Goal: Navigation & Orientation: Find specific page/section

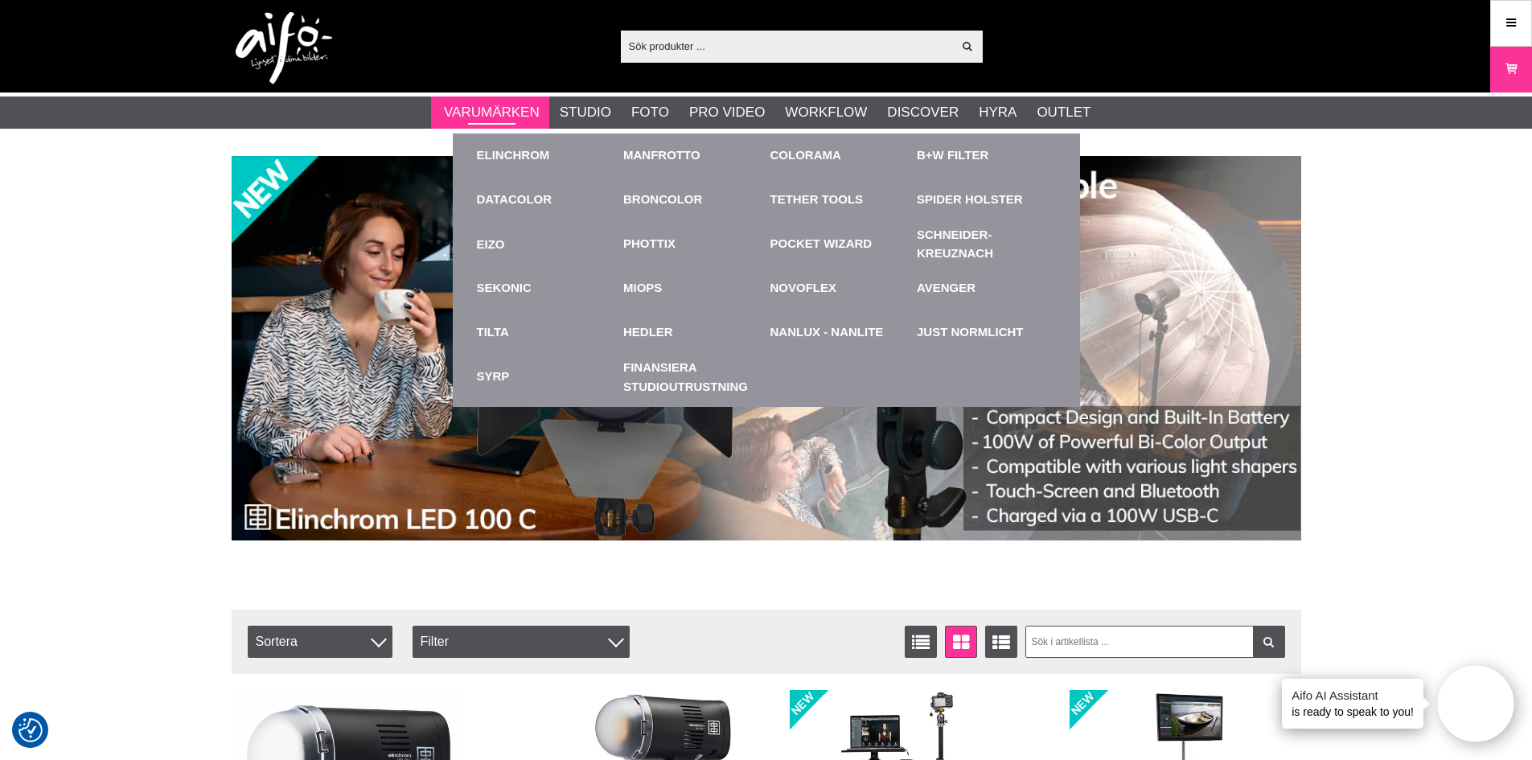
click at [502, 117] on link "Varumärken" at bounding box center [492, 112] width 96 height 21
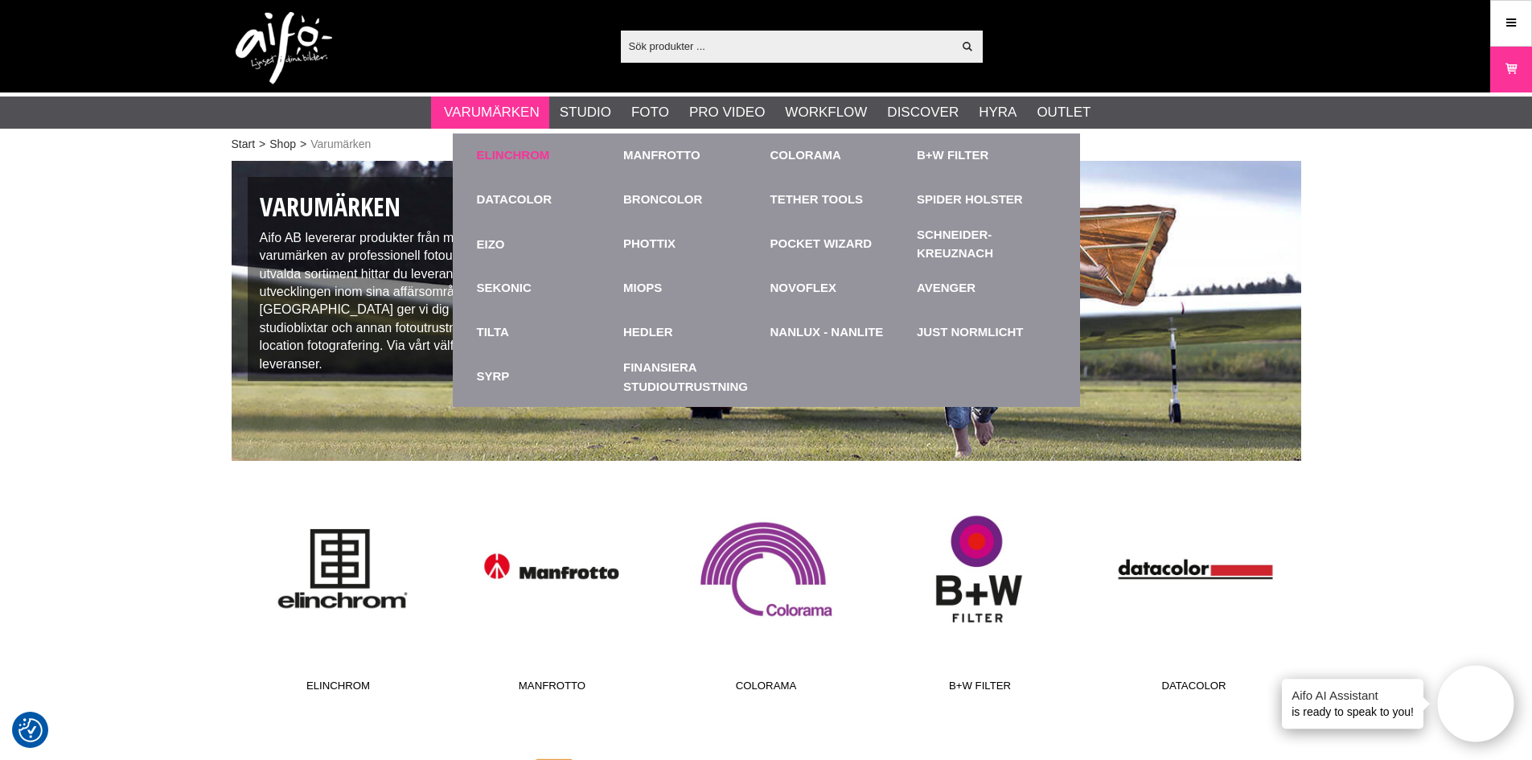
click at [525, 158] on link "Elinchrom" at bounding box center [513, 155] width 73 height 19
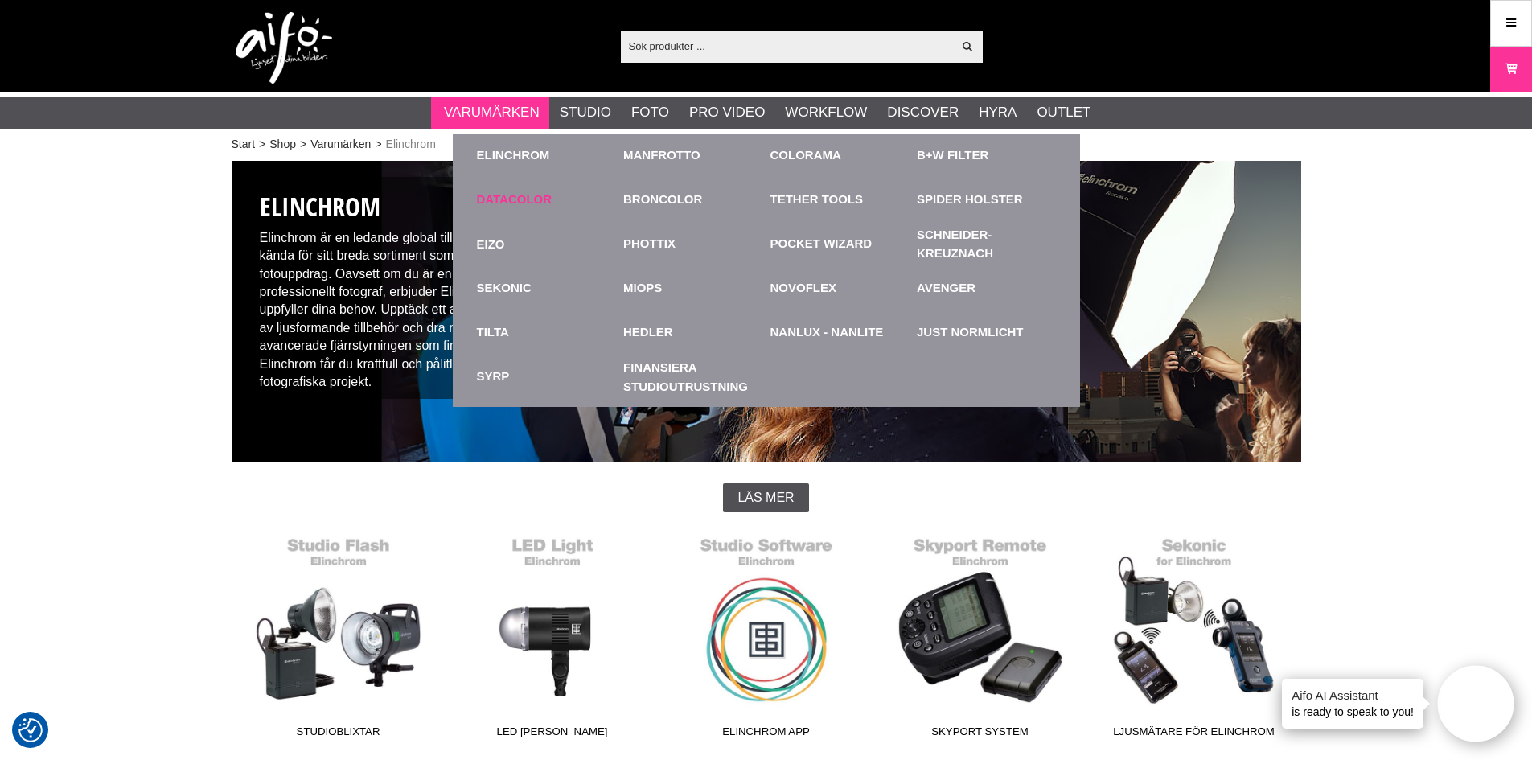
click at [528, 204] on link "Datacolor" at bounding box center [515, 200] width 76 height 19
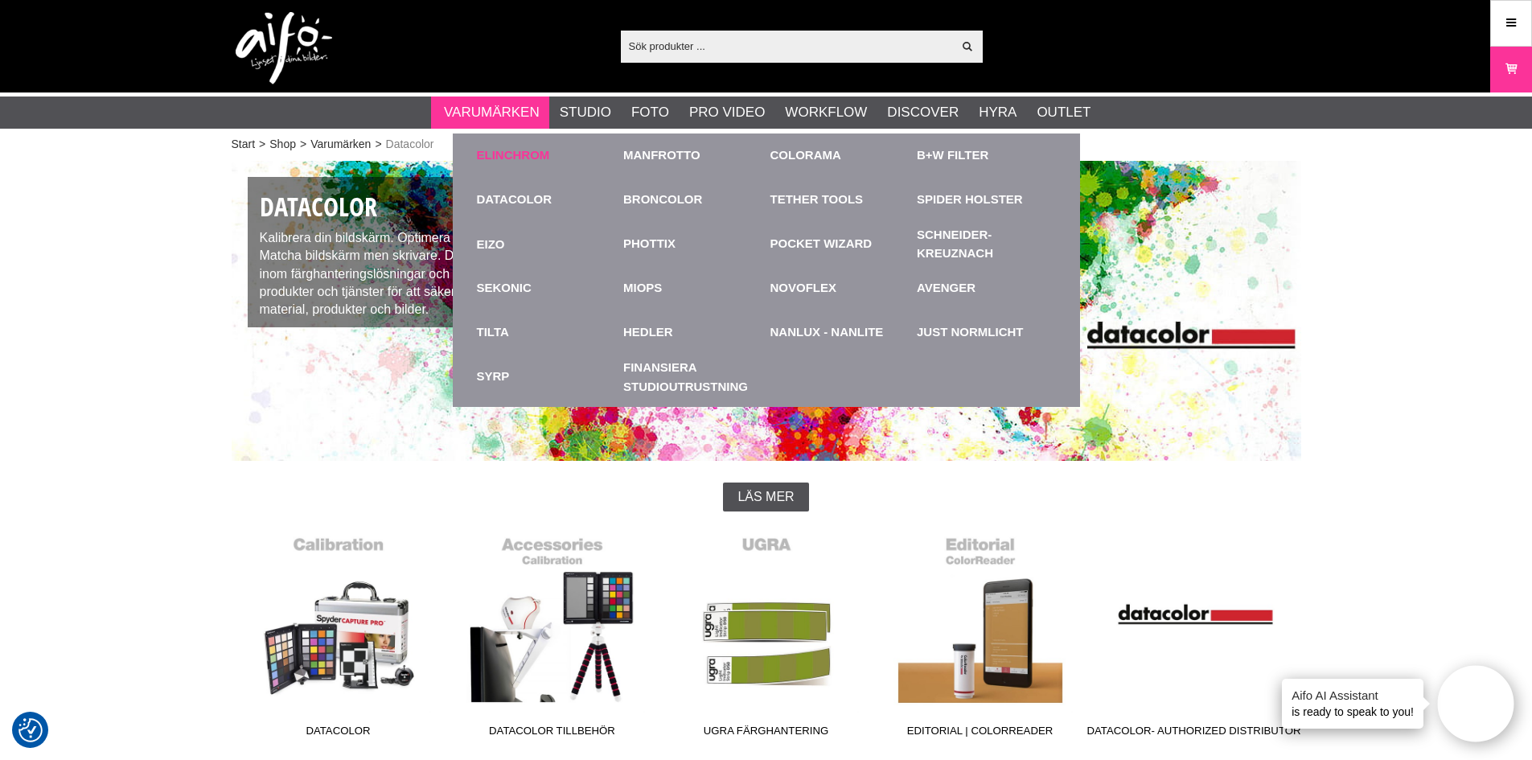
click at [508, 156] on link "Elinchrom" at bounding box center [513, 155] width 73 height 19
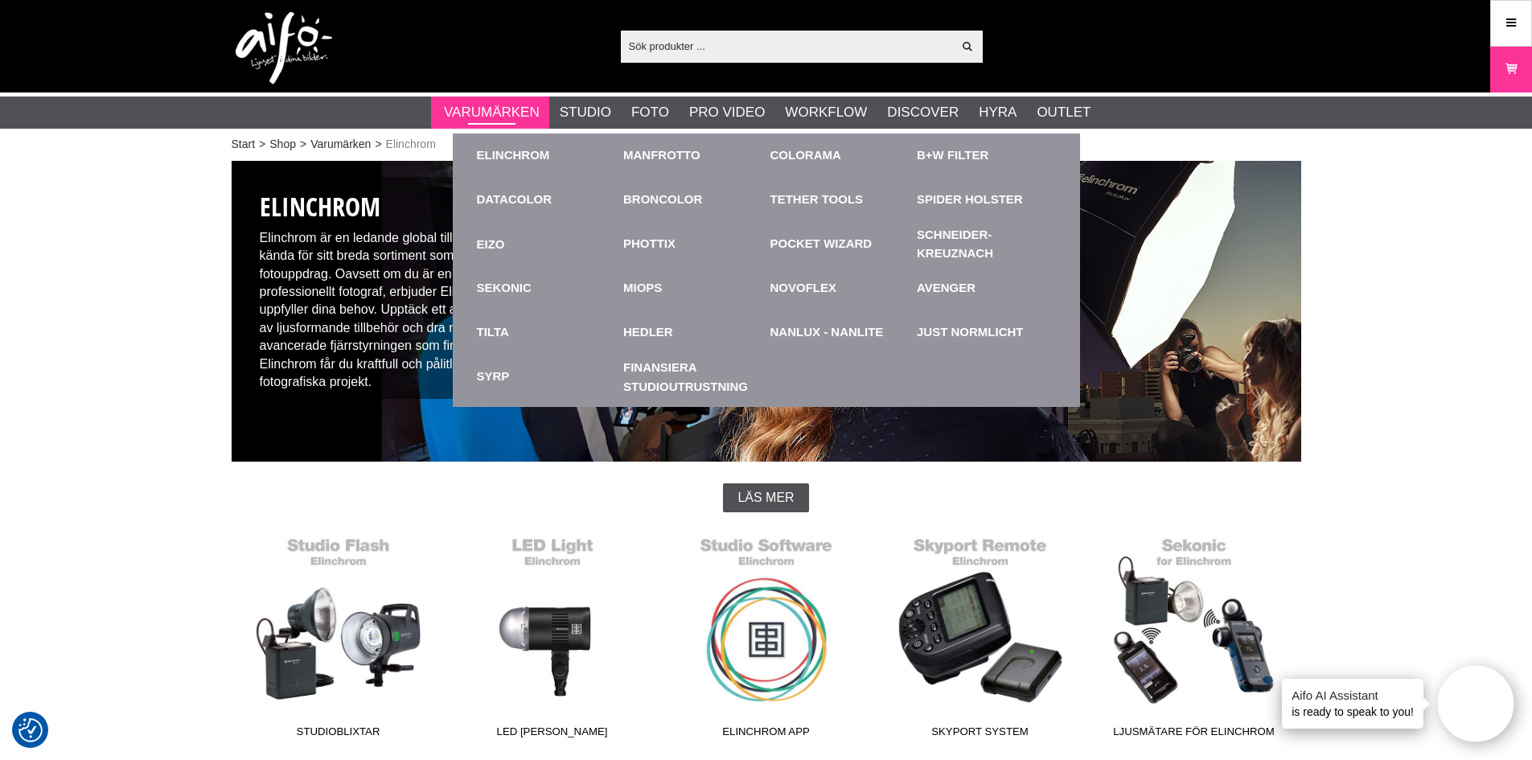
click at [487, 119] on link "Varumärken" at bounding box center [492, 112] width 96 height 21
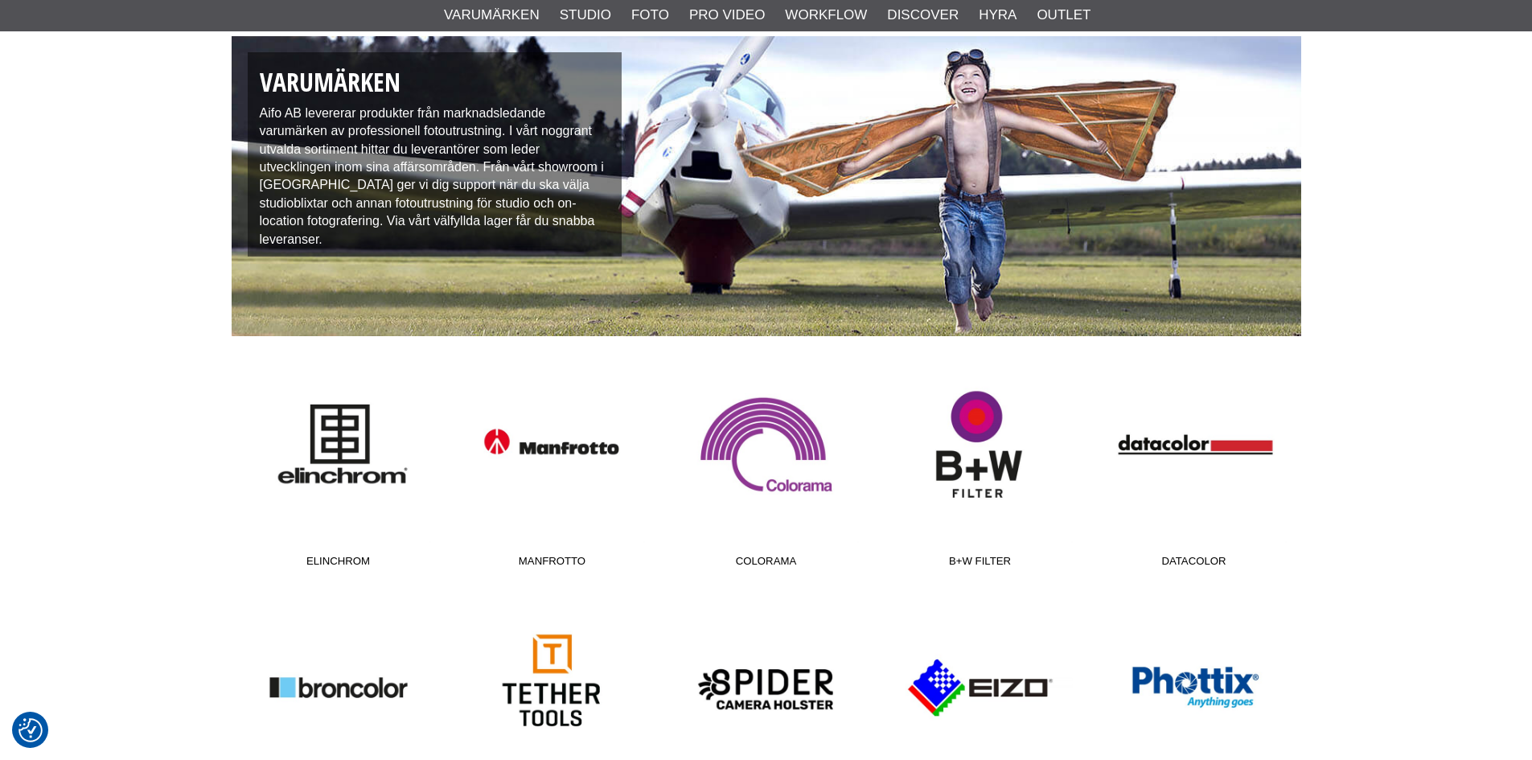
scroll to position [241, 0]
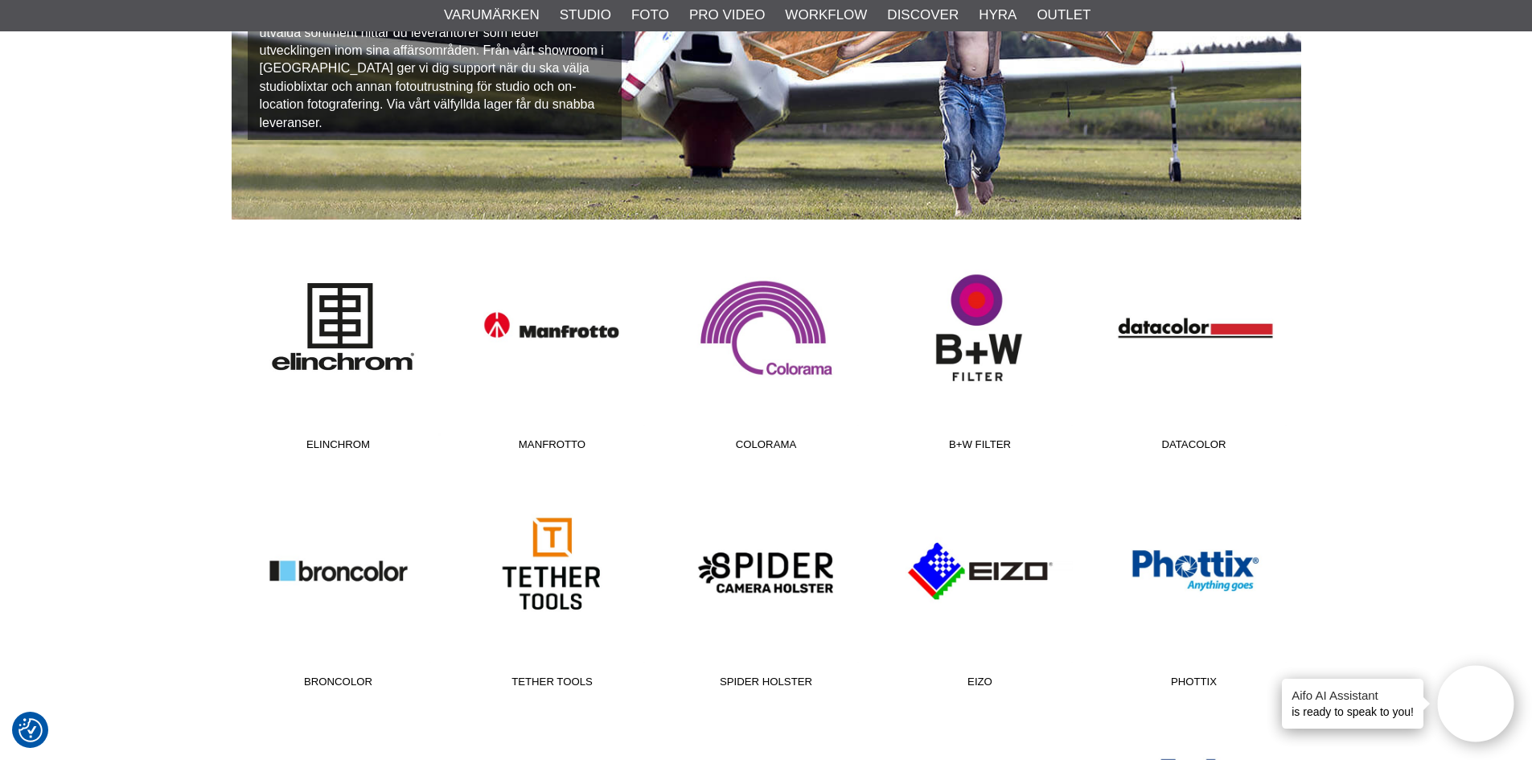
click at [313, 325] on link "Elinchrom" at bounding box center [339, 349] width 214 height 217
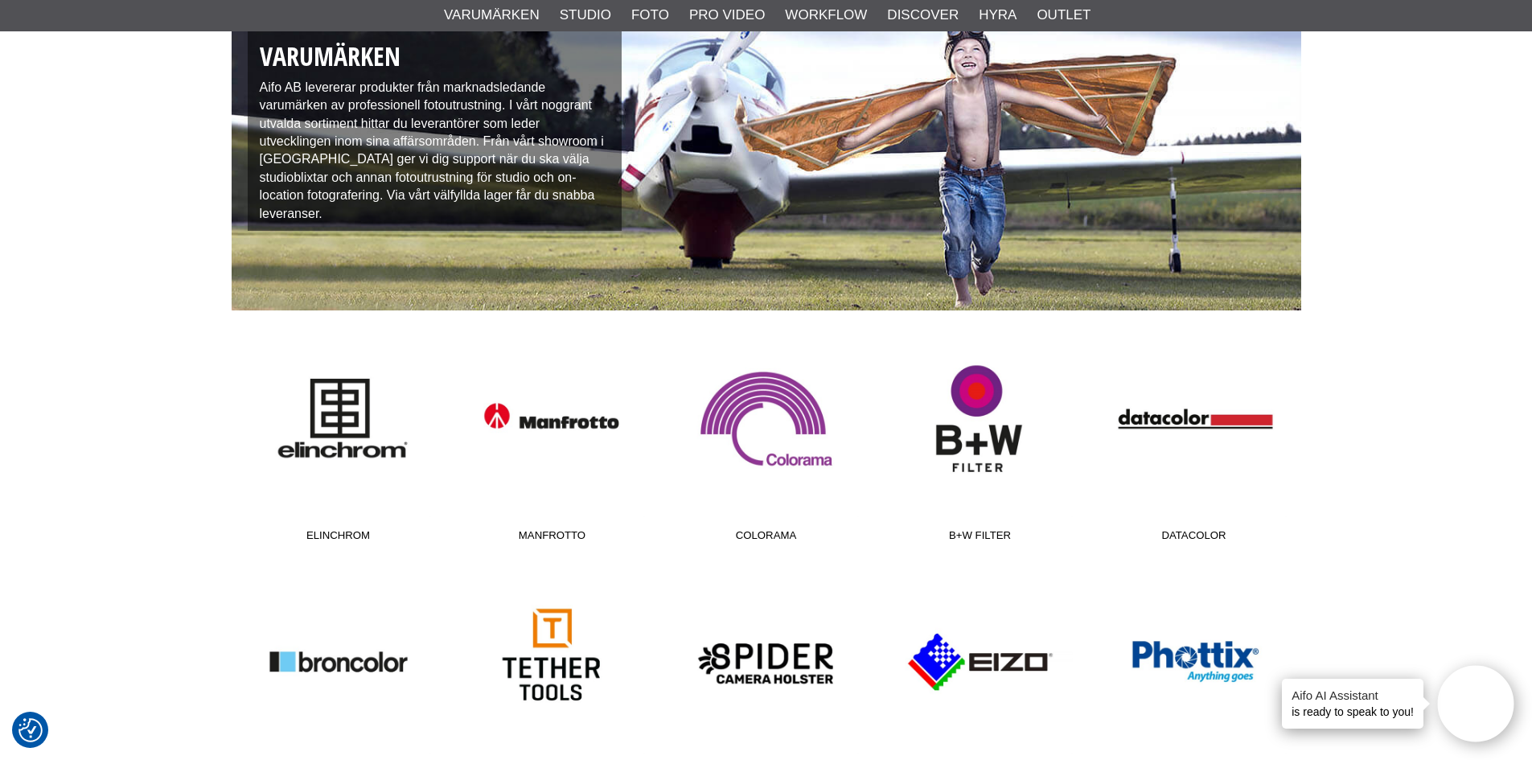
scroll to position [161, 0]
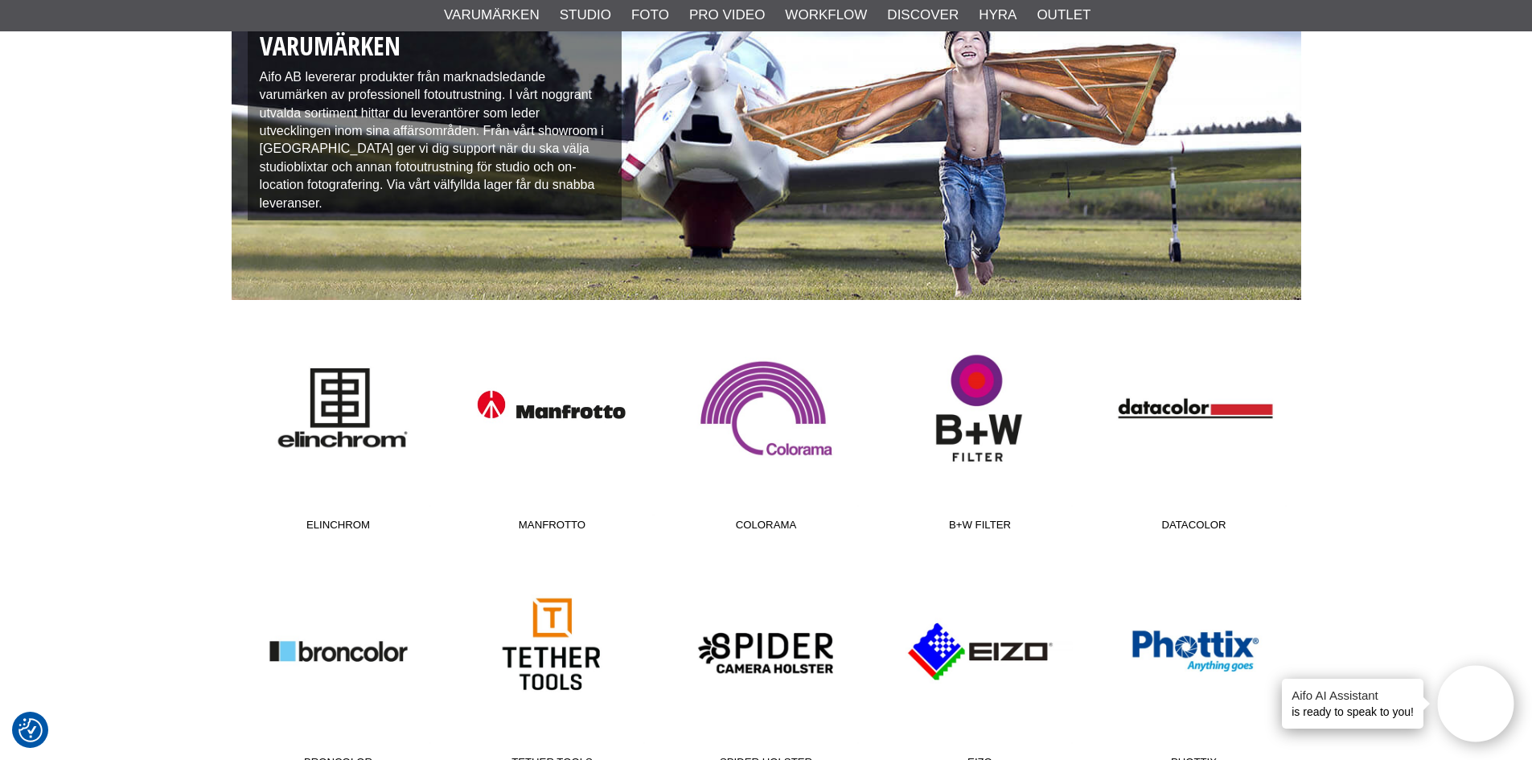
click at [557, 411] on link "Manfrotto" at bounding box center [553, 430] width 214 height 217
click at [337, 411] on link "Elinchrom" at bounding box center [339, 430] width 214 height 217
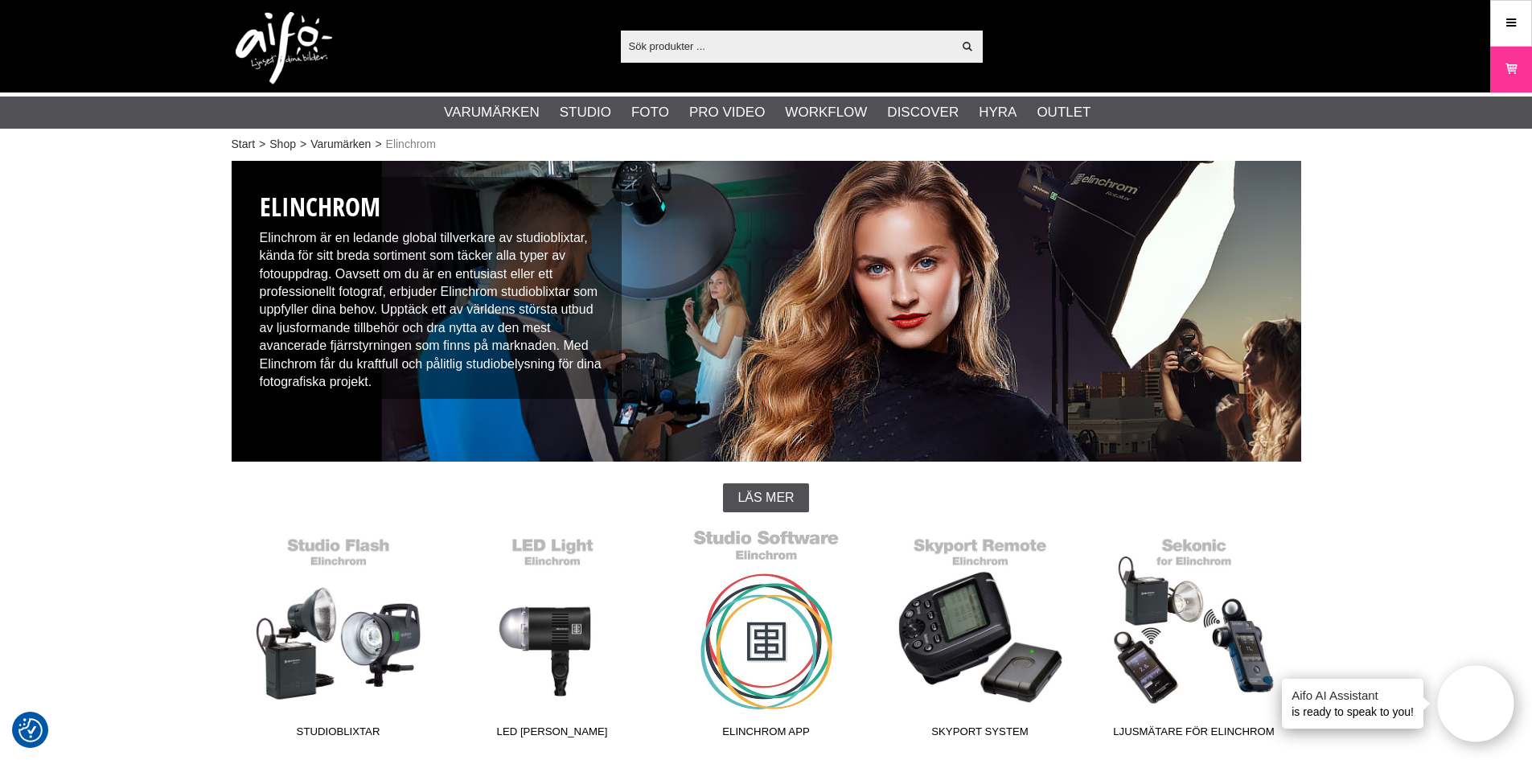
scroll to position [322, 0]
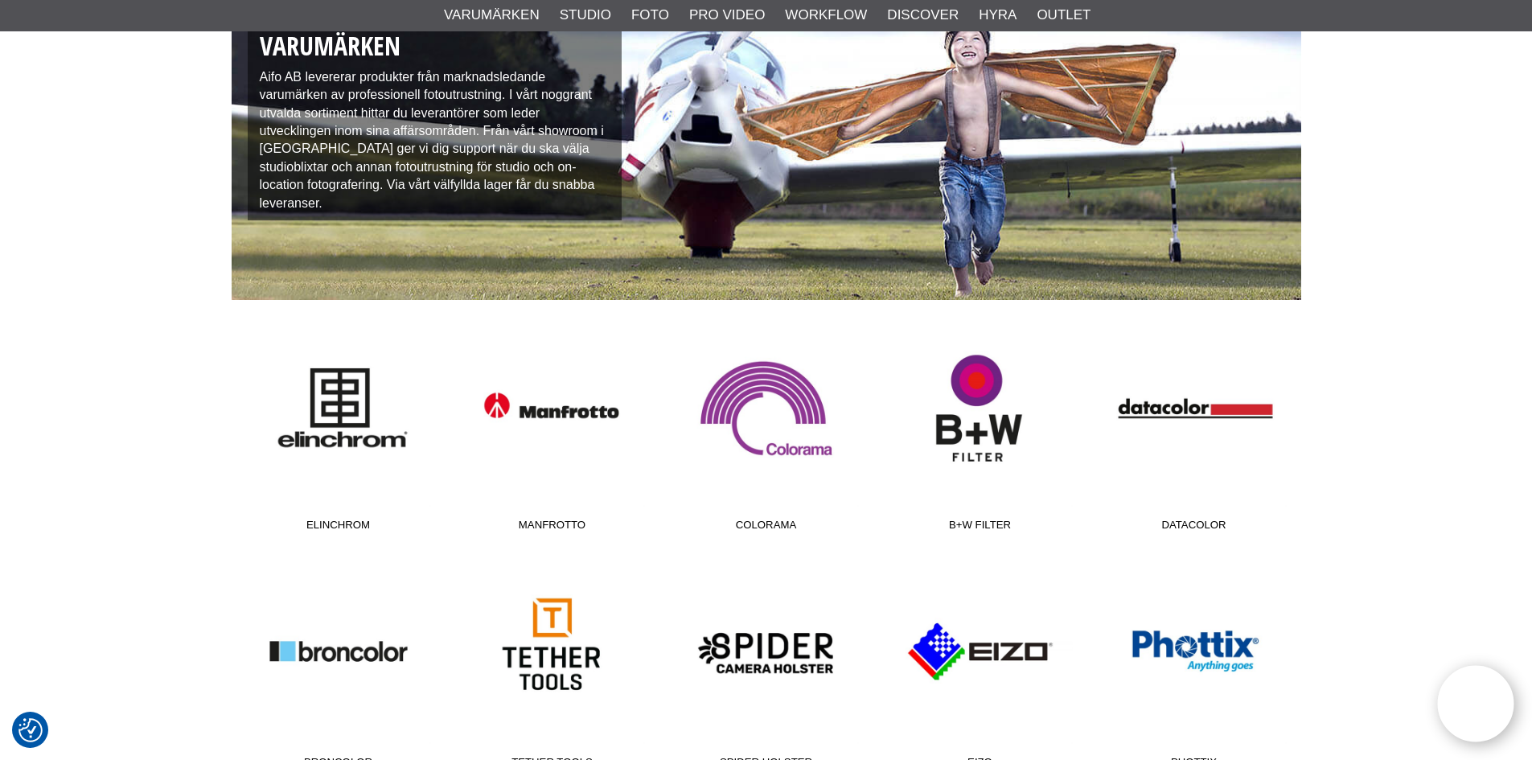
scroll to position [161, 0]
click at [360, 406] on link "Elinchrom" at bounding box center [339, 430] width 214 height 217
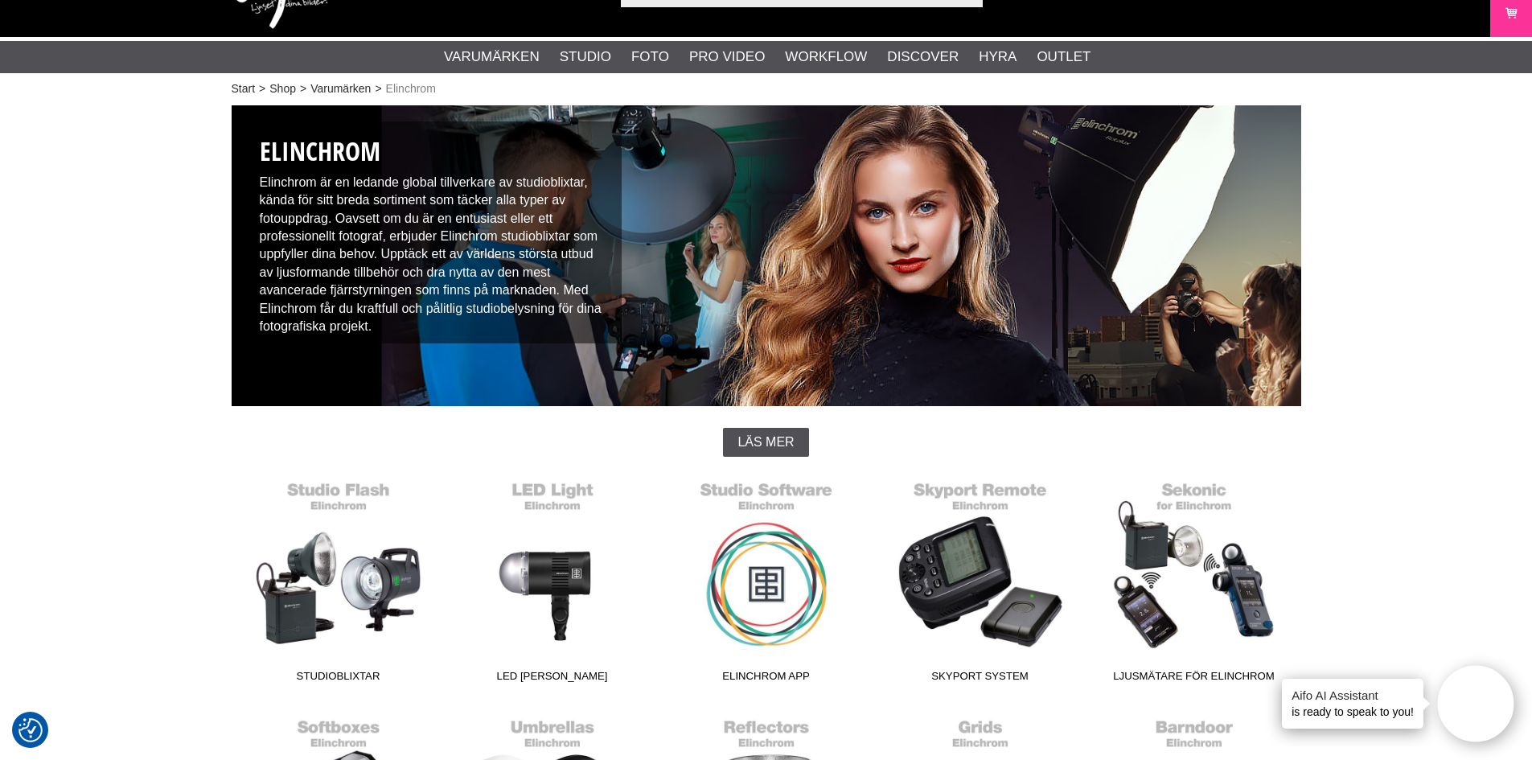
scroll to position [80, 0]
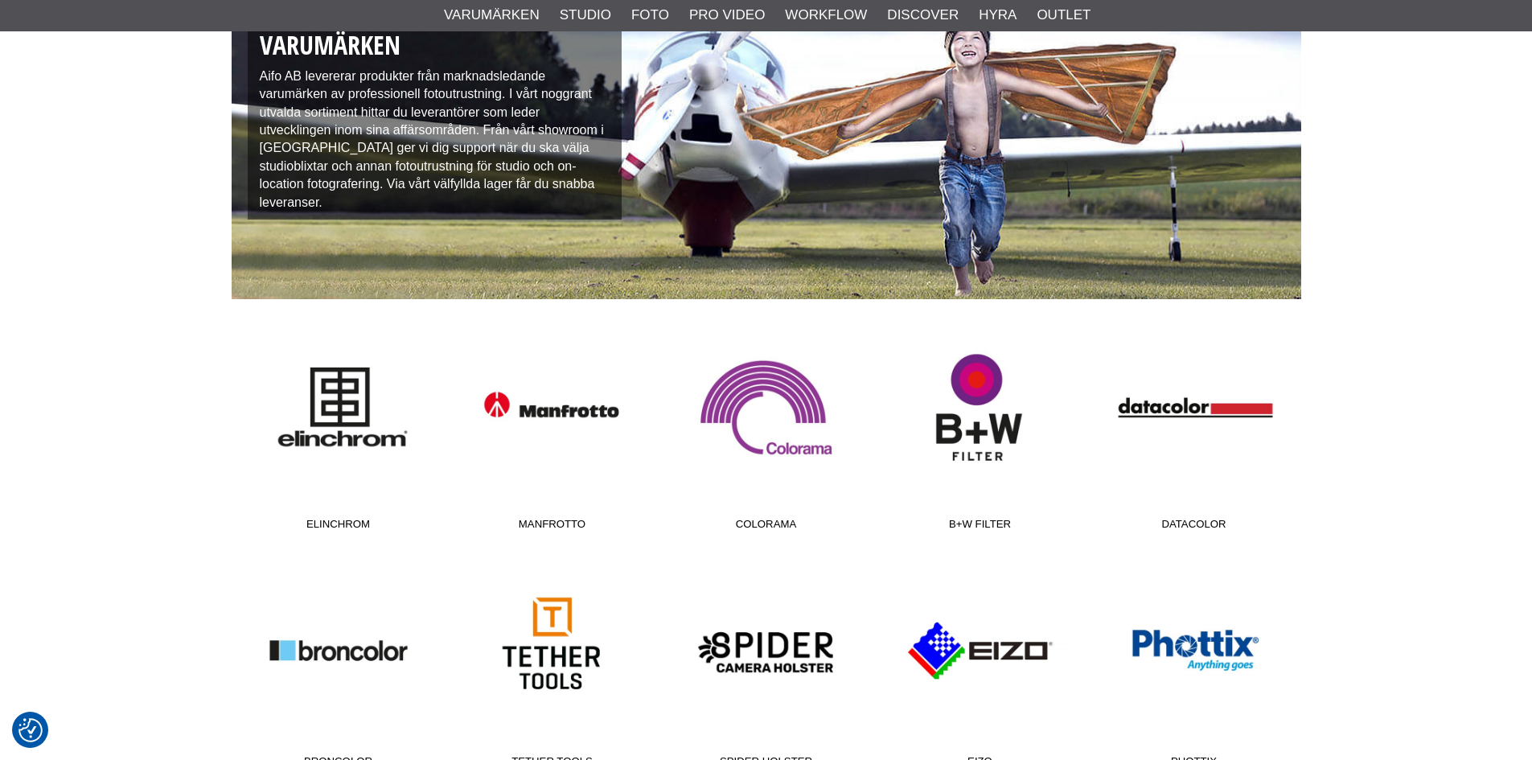
scroll to position [161, 0]
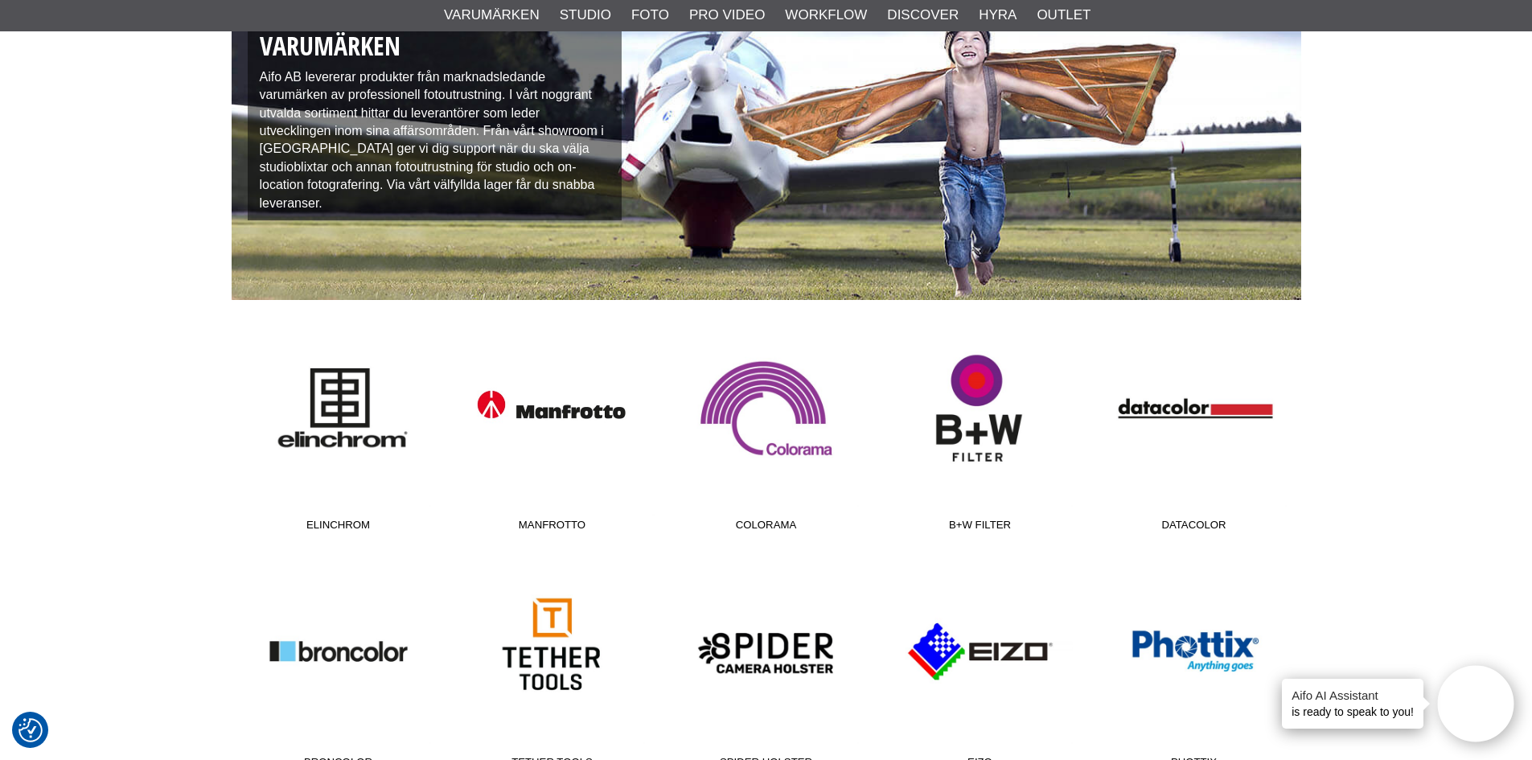
click at [596, 405] on link "Manfrotto" at bounding box center [553, 430] width 214 height 217
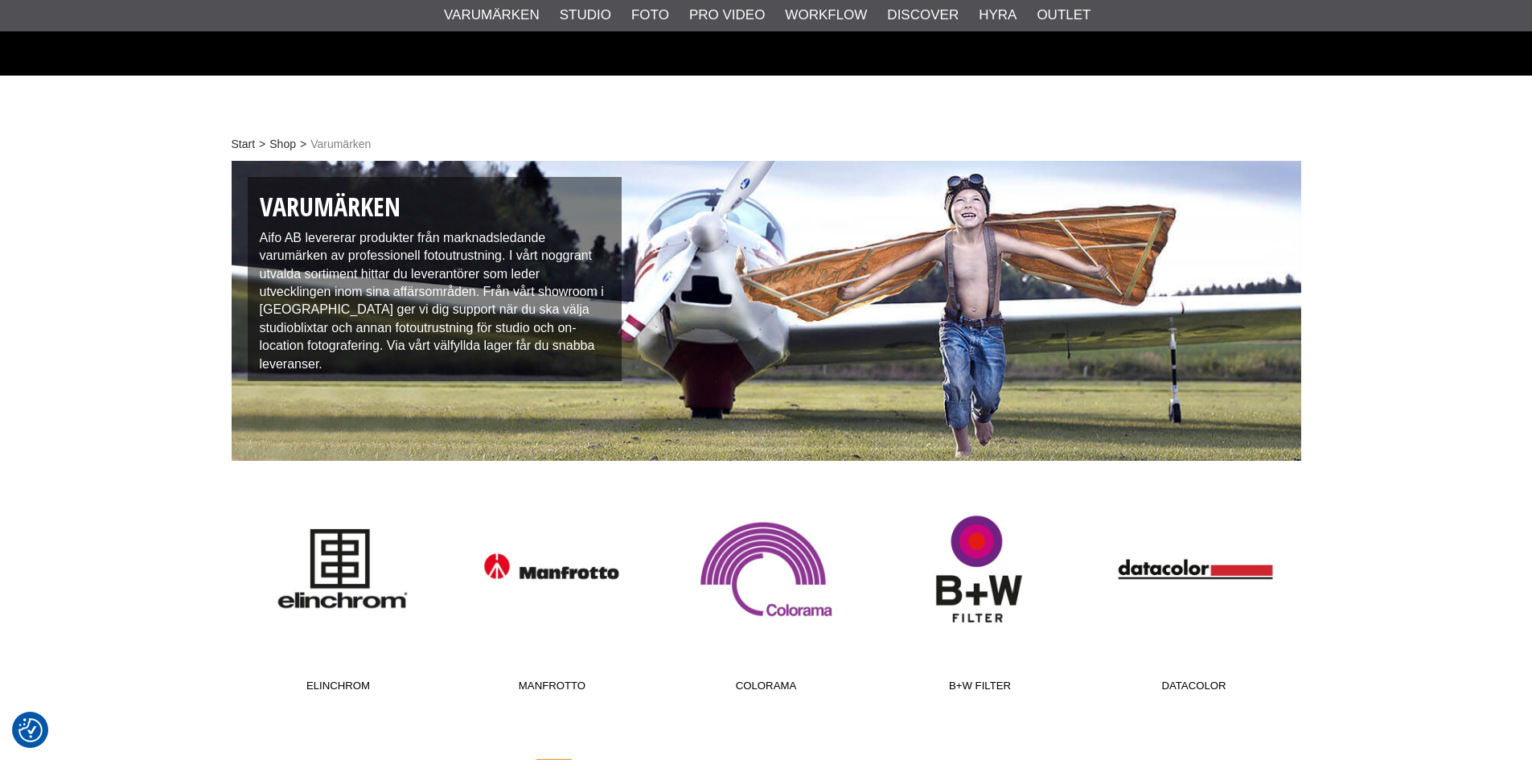
scroll to position [805, 0]
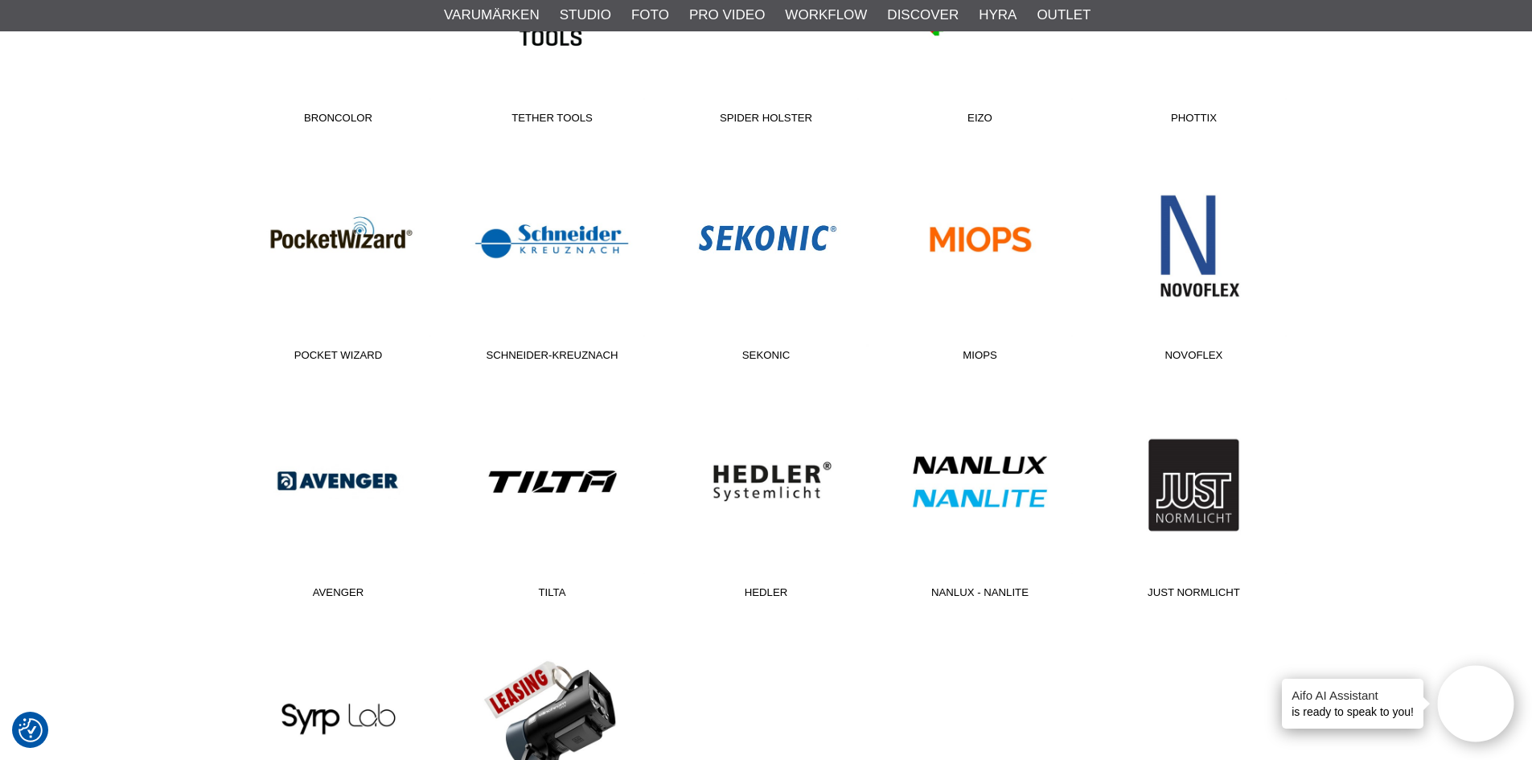
click at [765, 263] on link "Sekonic" at bounding box center [767, 260] width 214 height 217
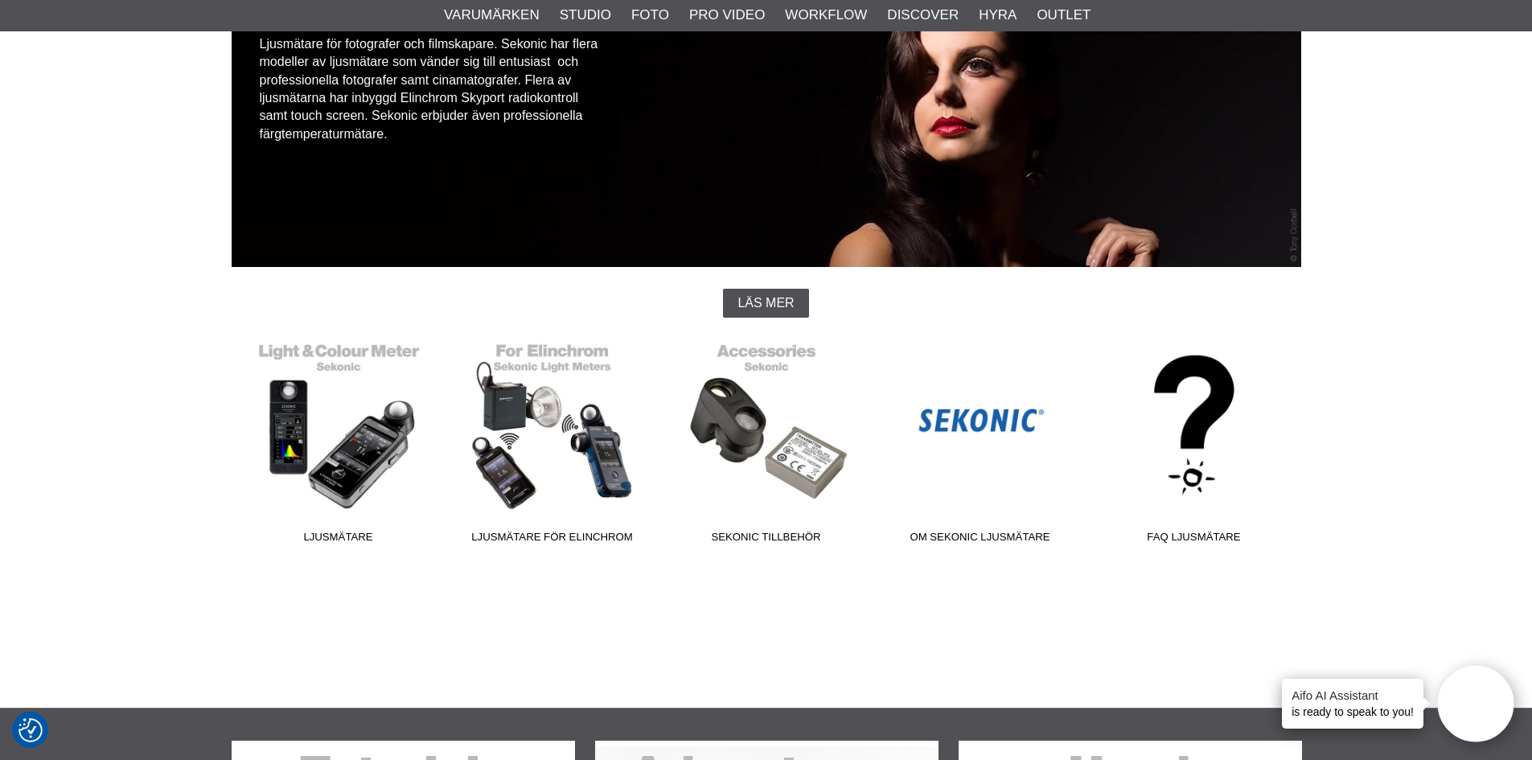
scroll to position [241, 0]
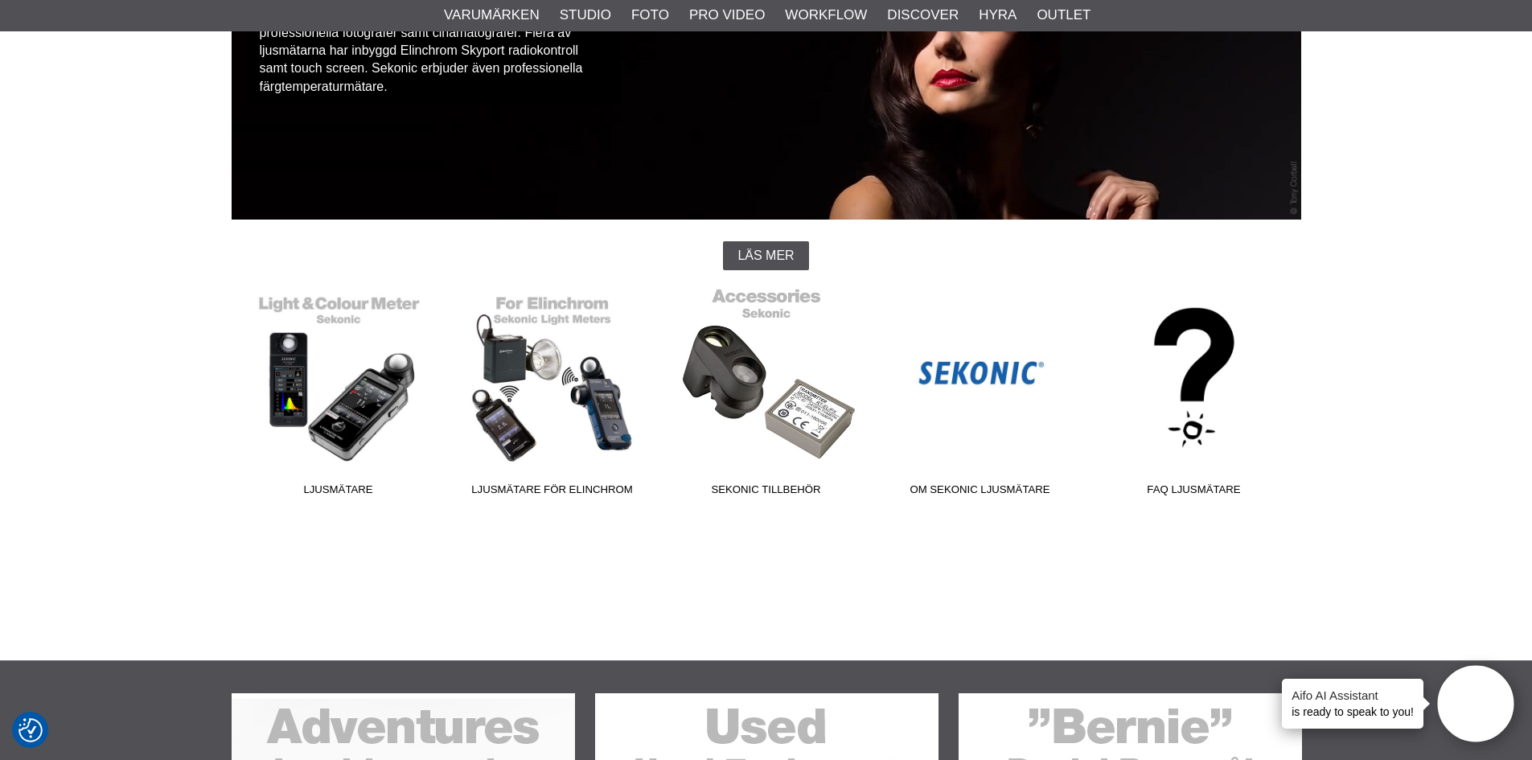
click at [754, 345] on link "Sekonic Tillbehör" at bounding box center [767, 394] width 214 height 217
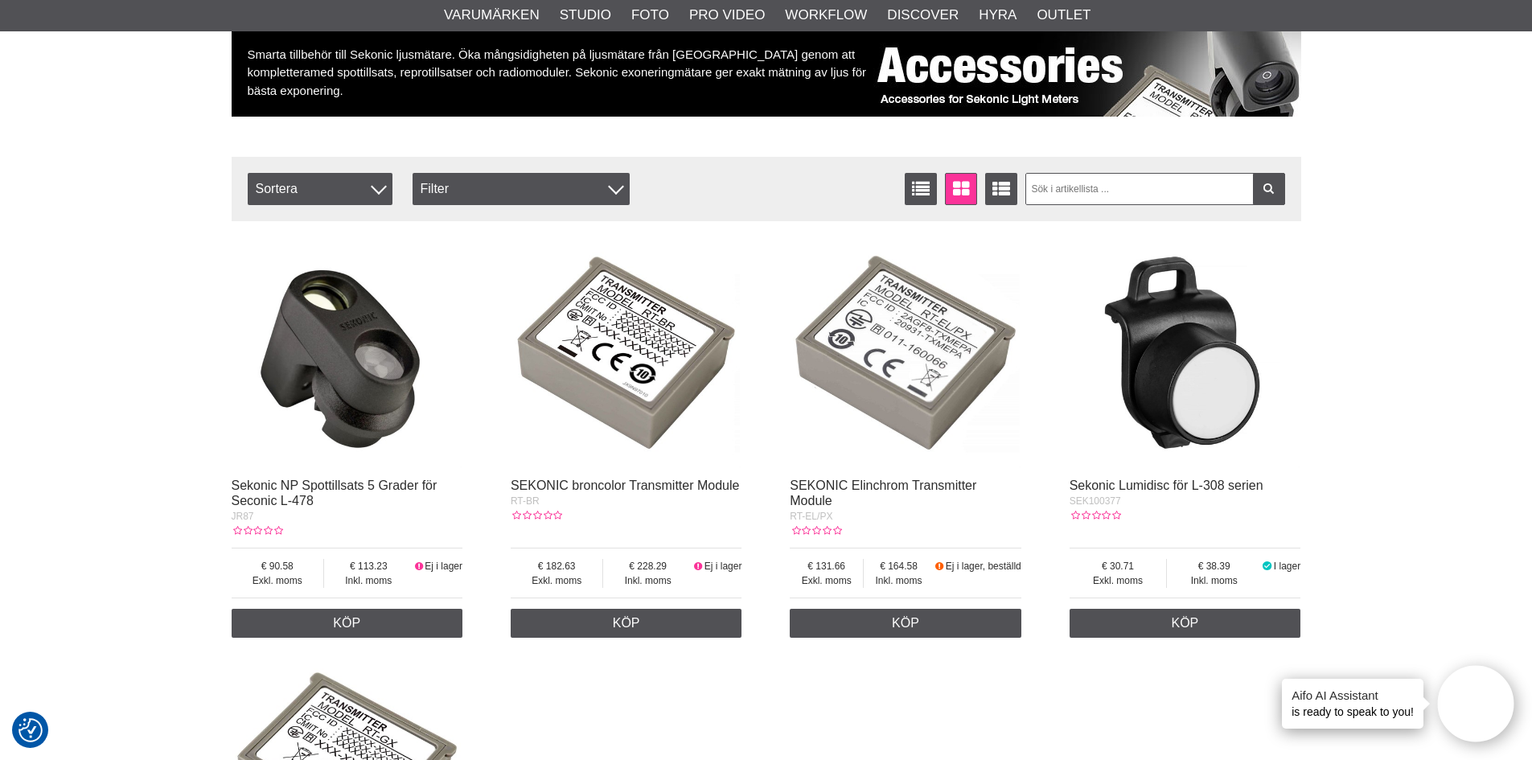
scroll to position [80, 0]
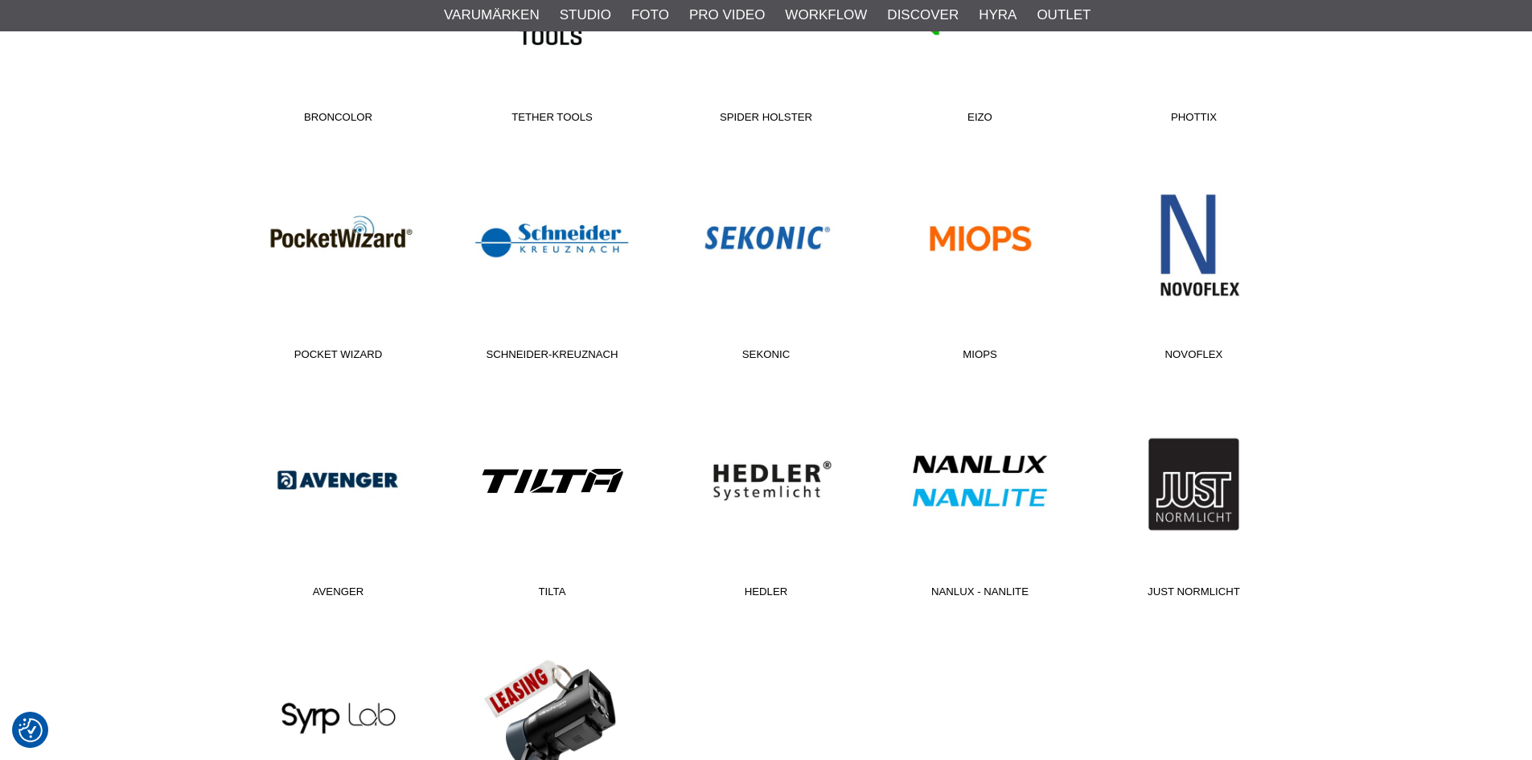
scroll to position [886, 0]
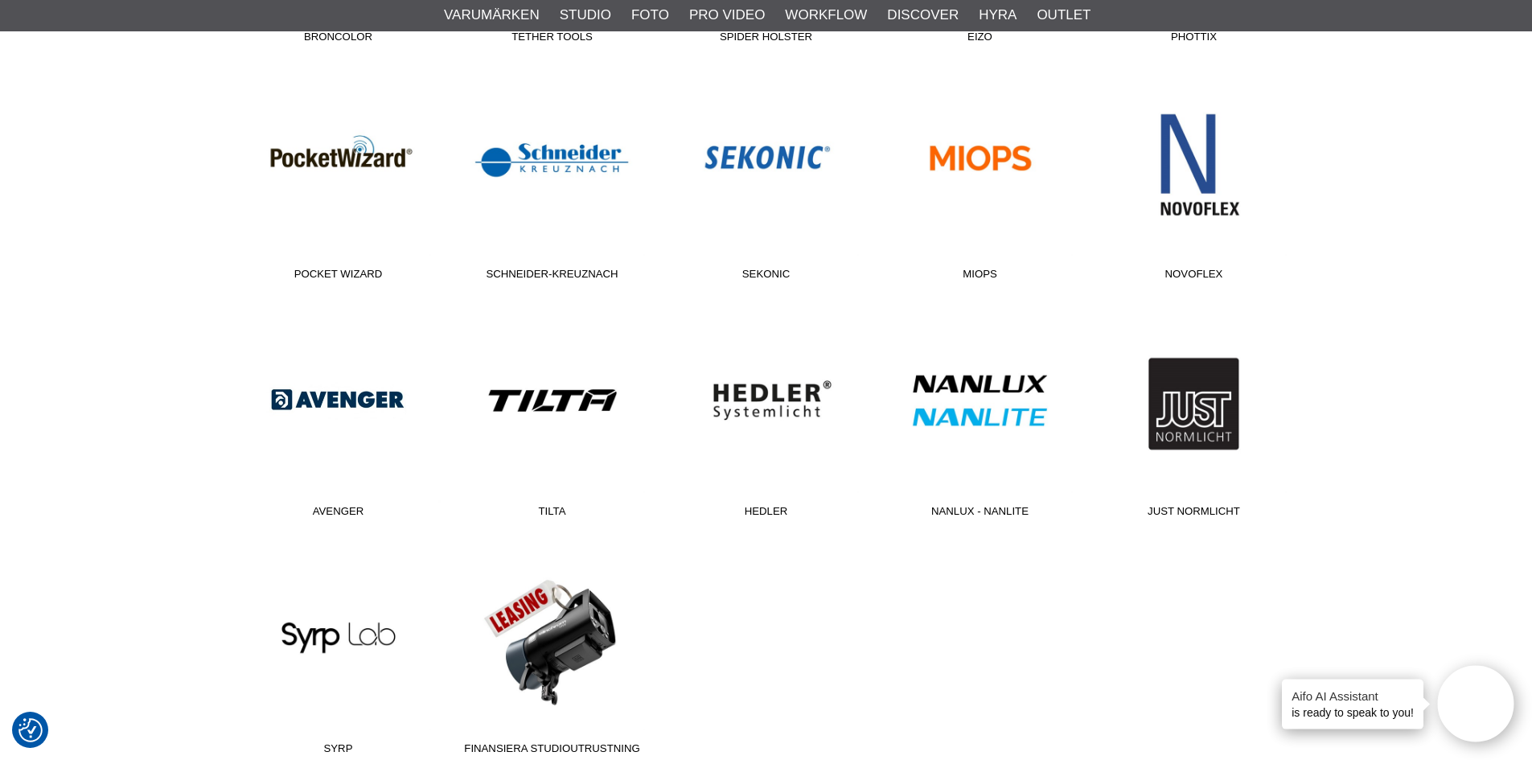
click at [355, 400] on link "Avenger" at bounding box center [339, 416] width 214 height 217
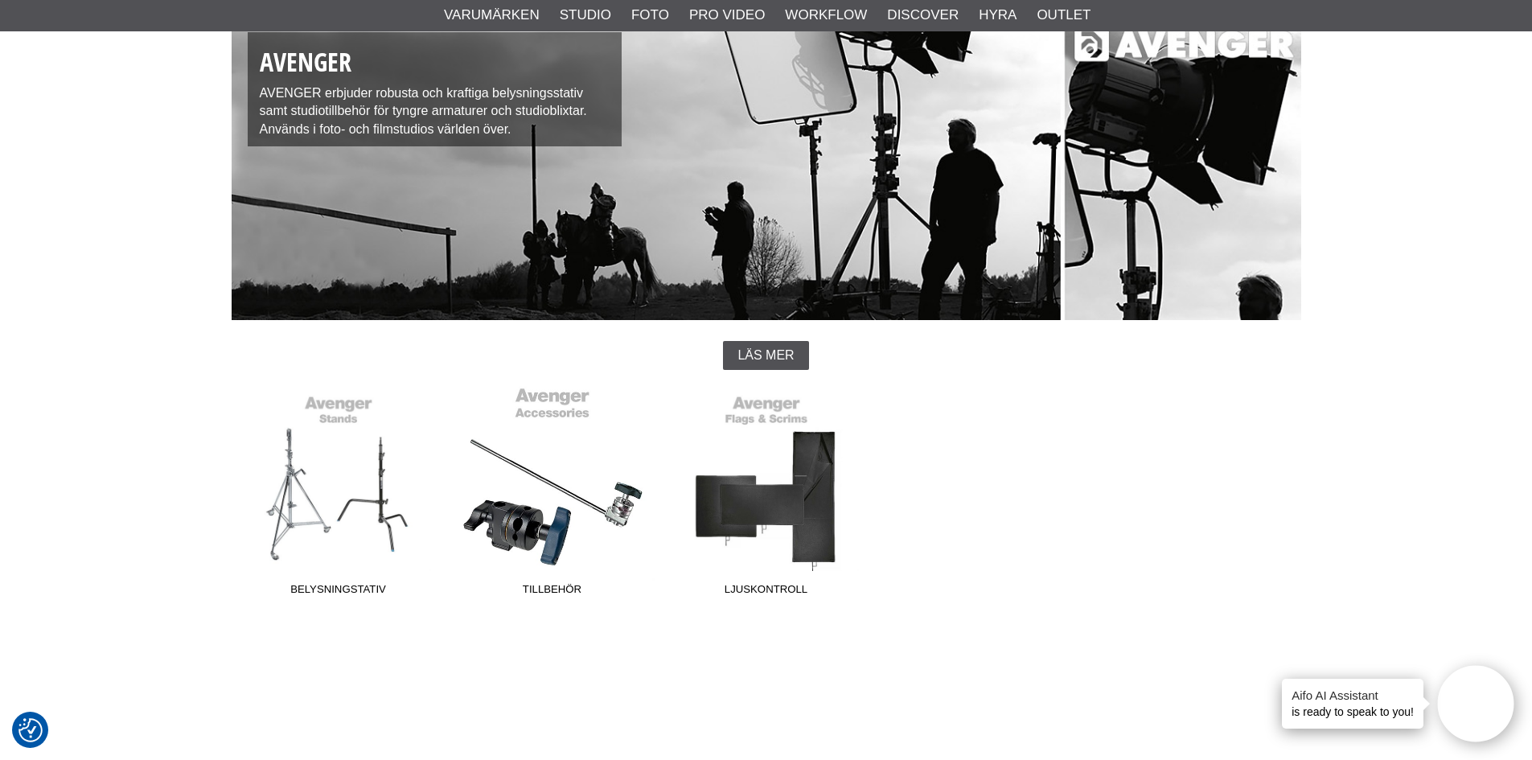
scroll to position [161, 0]
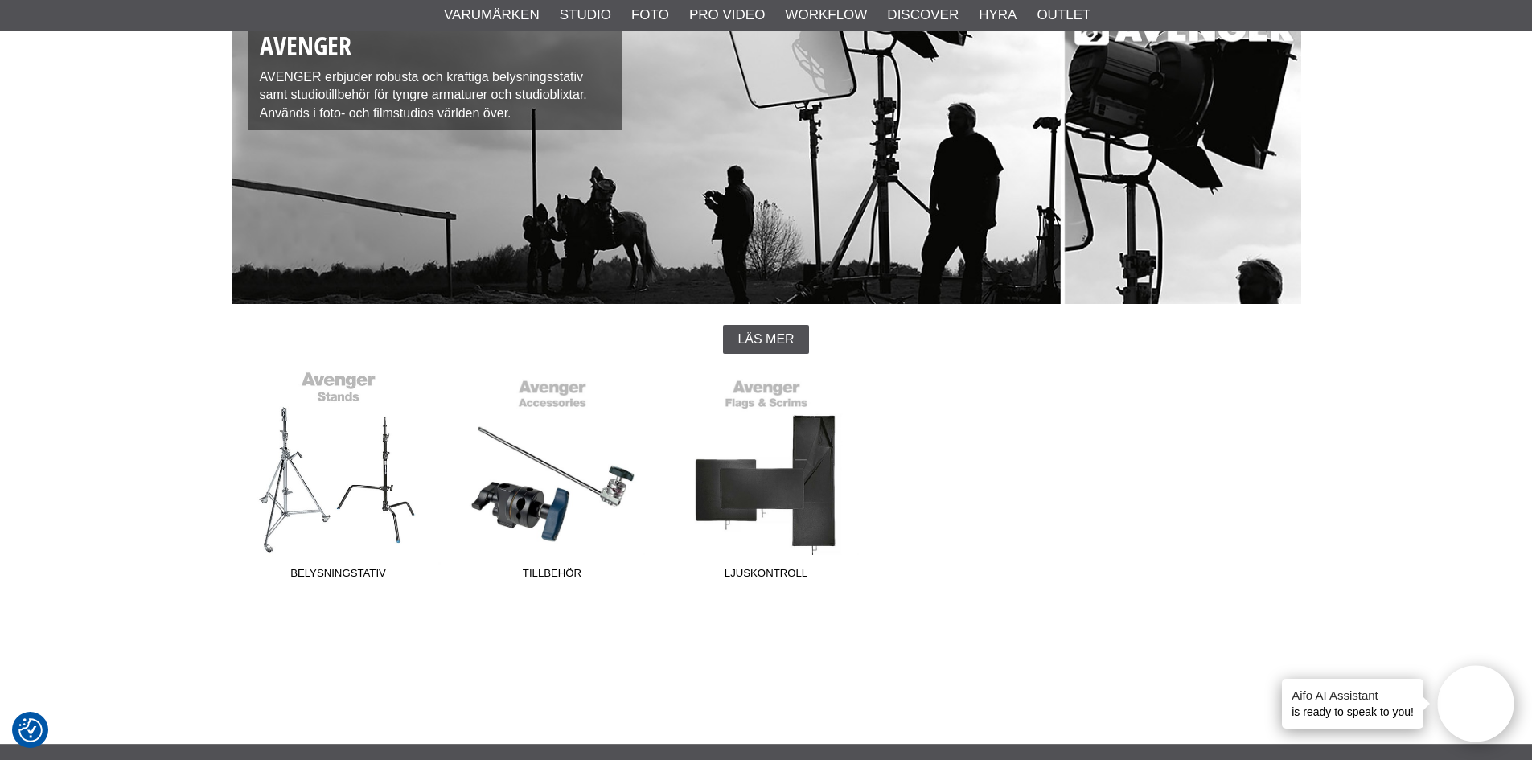
click at [372, 449] on link "Belysningstativ" at bounding box center [339, 478] width 214 height 217
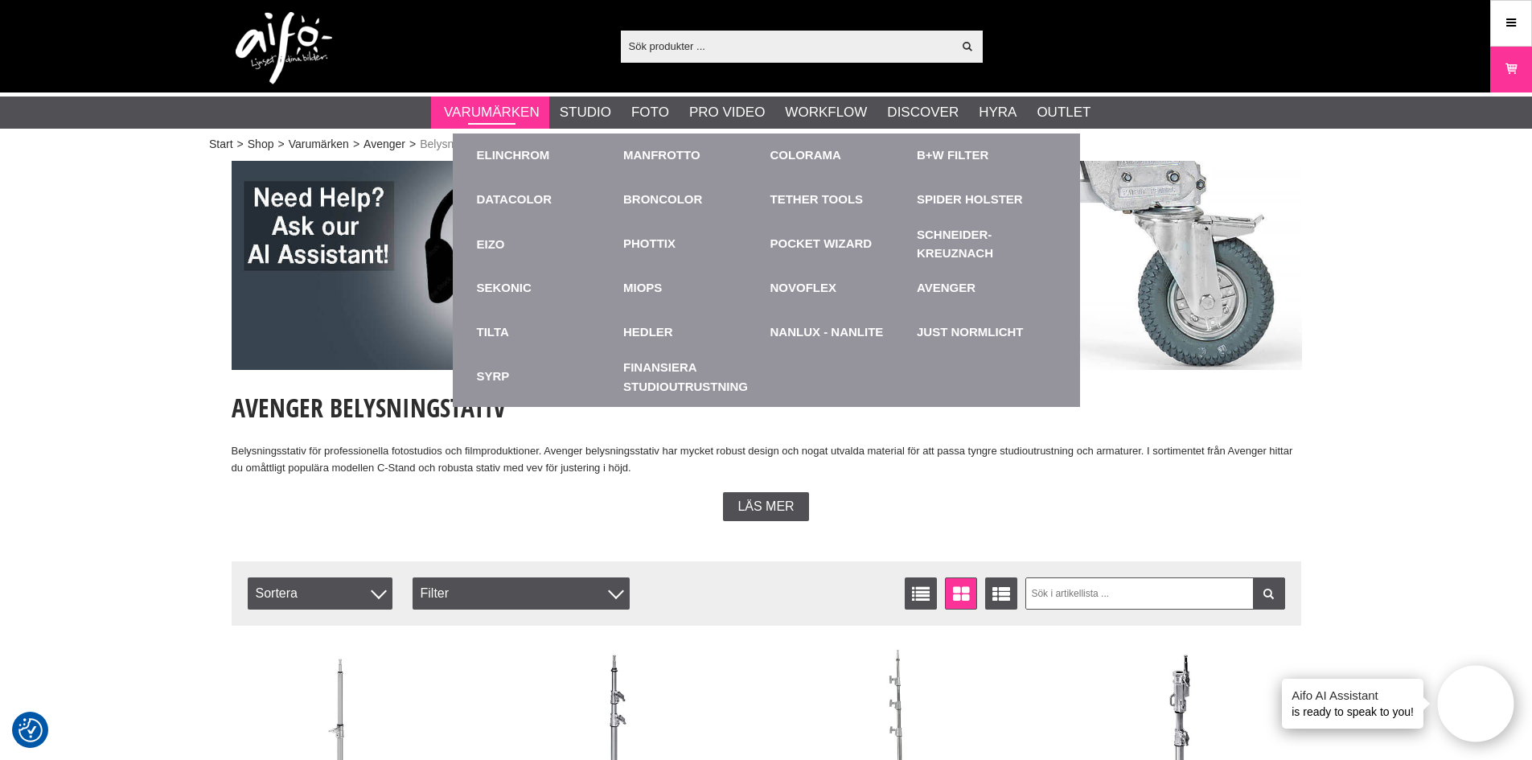
click at [507, 112] on link "Varumärken" at bounding box center [492, 112] width 96 height 21
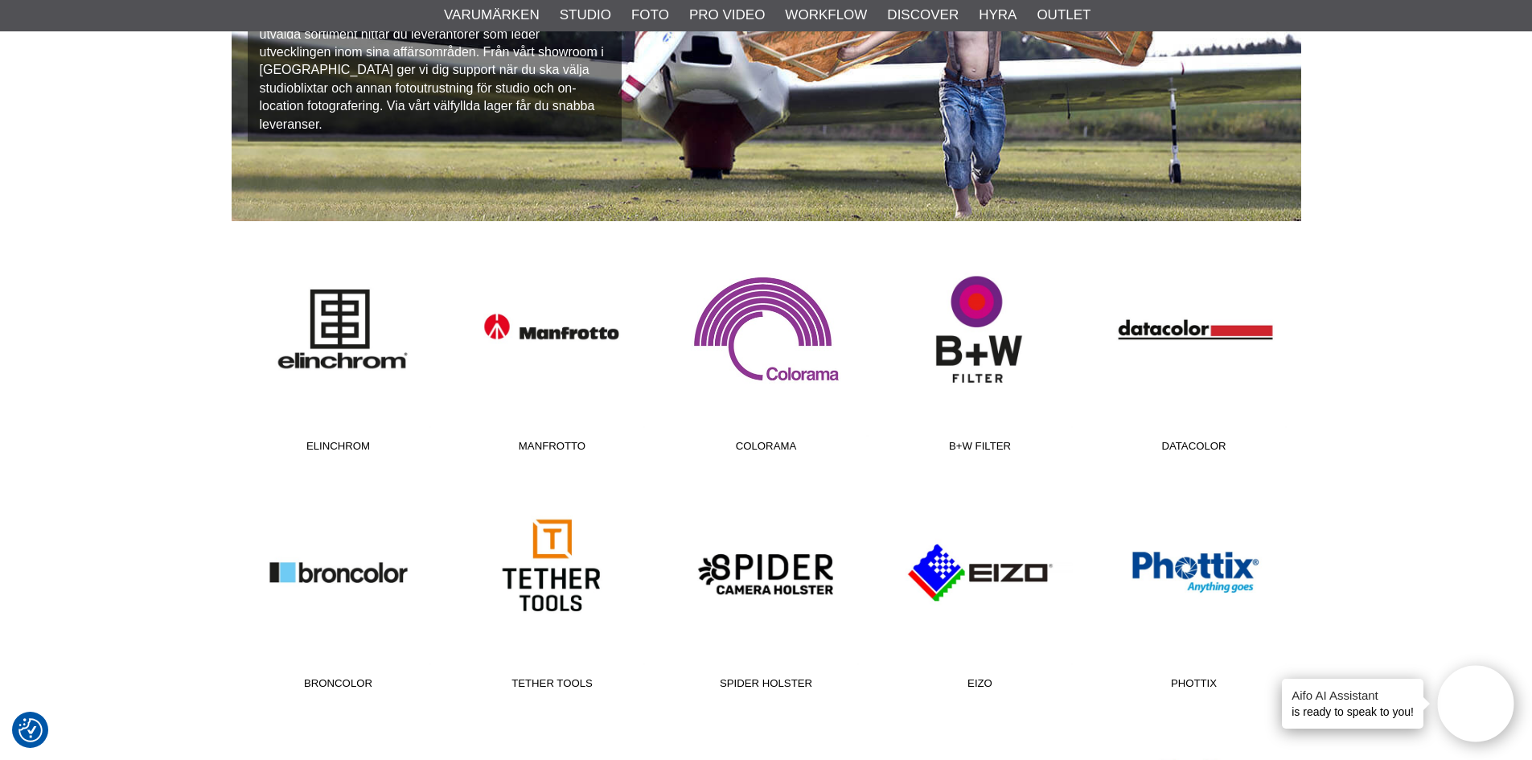
scroll to position [241, 0]
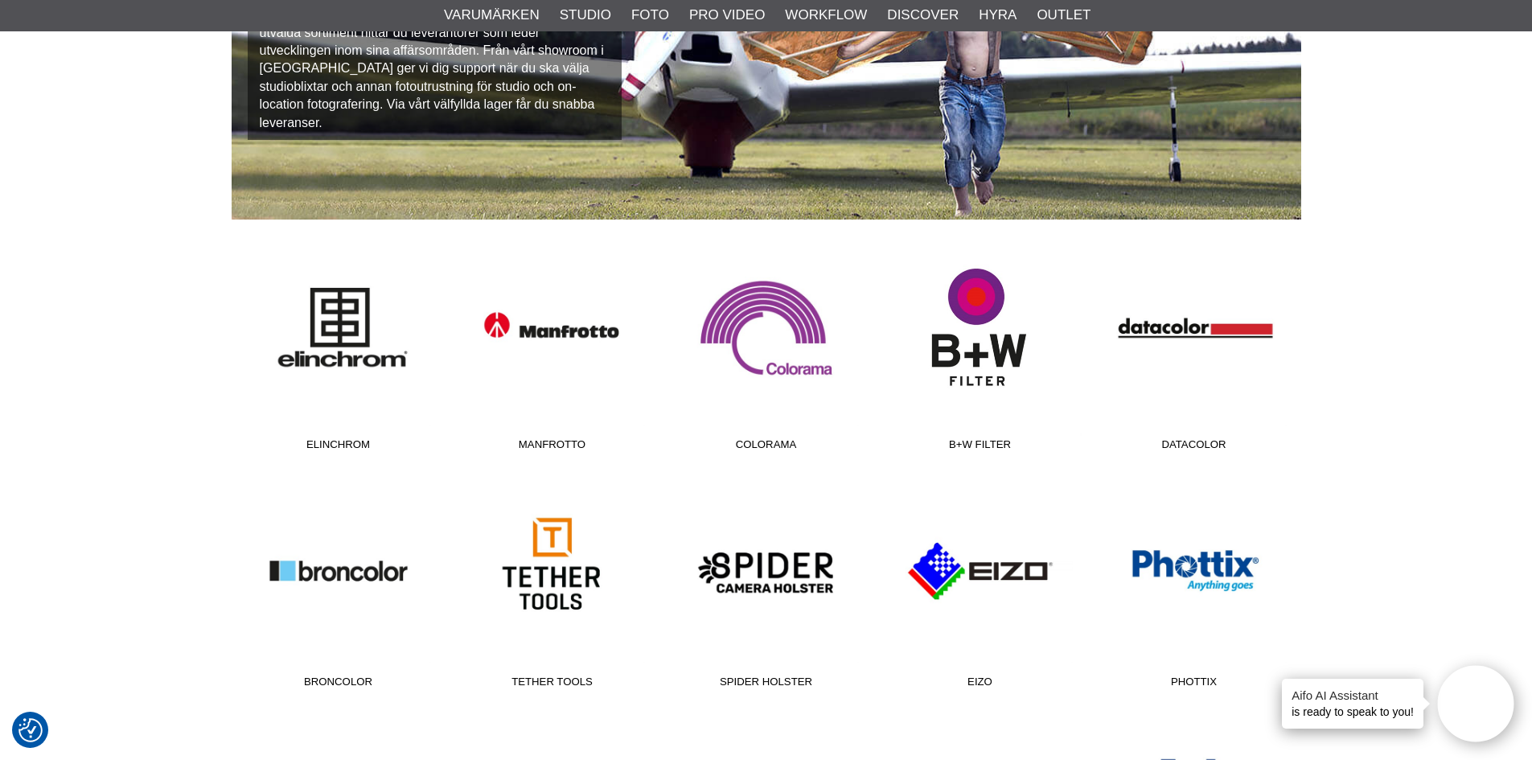
click at [951, 337] on link "B+W Filter" at bounding box center [981, 349] width 214 height 217
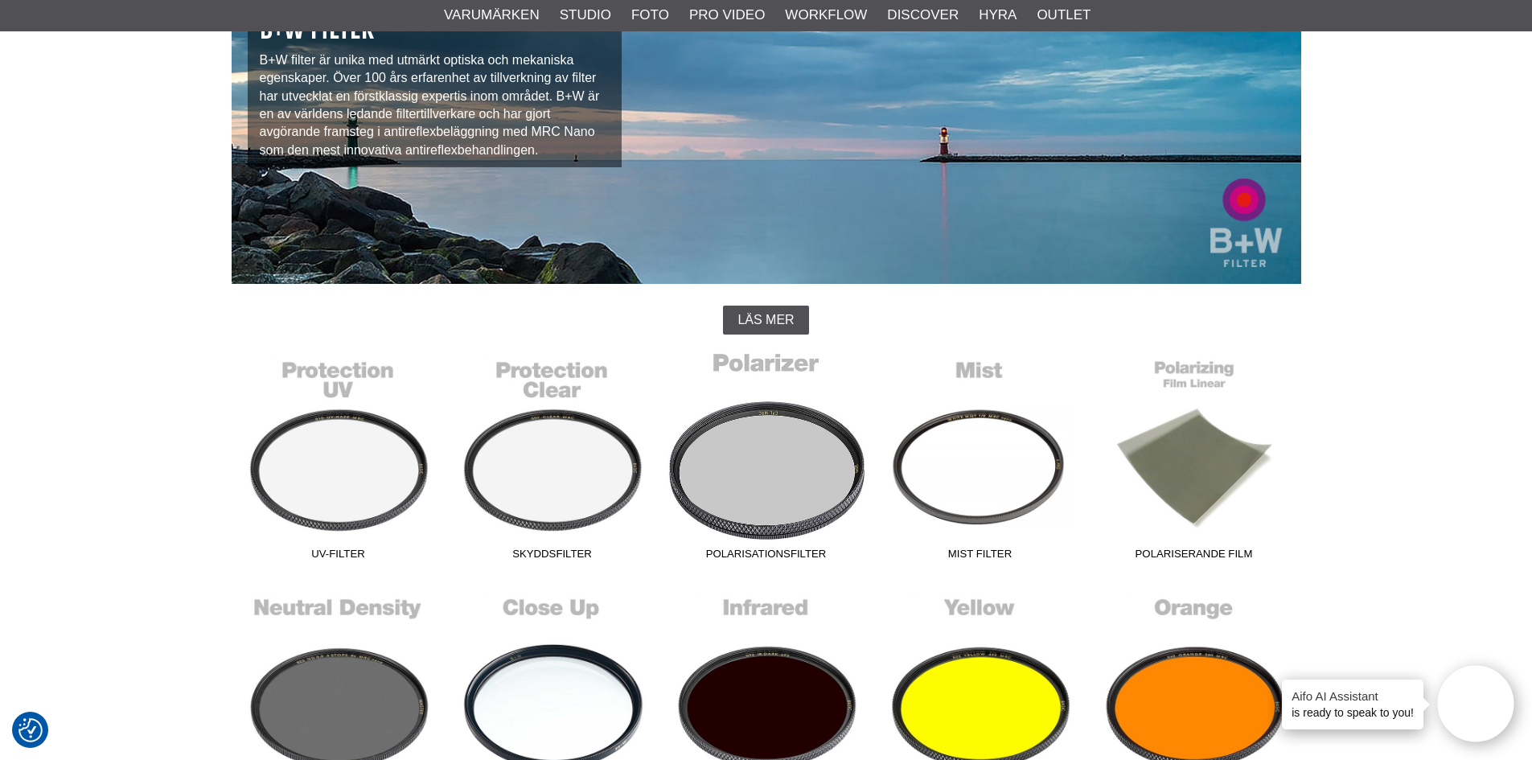
scroll to position [241, 0]
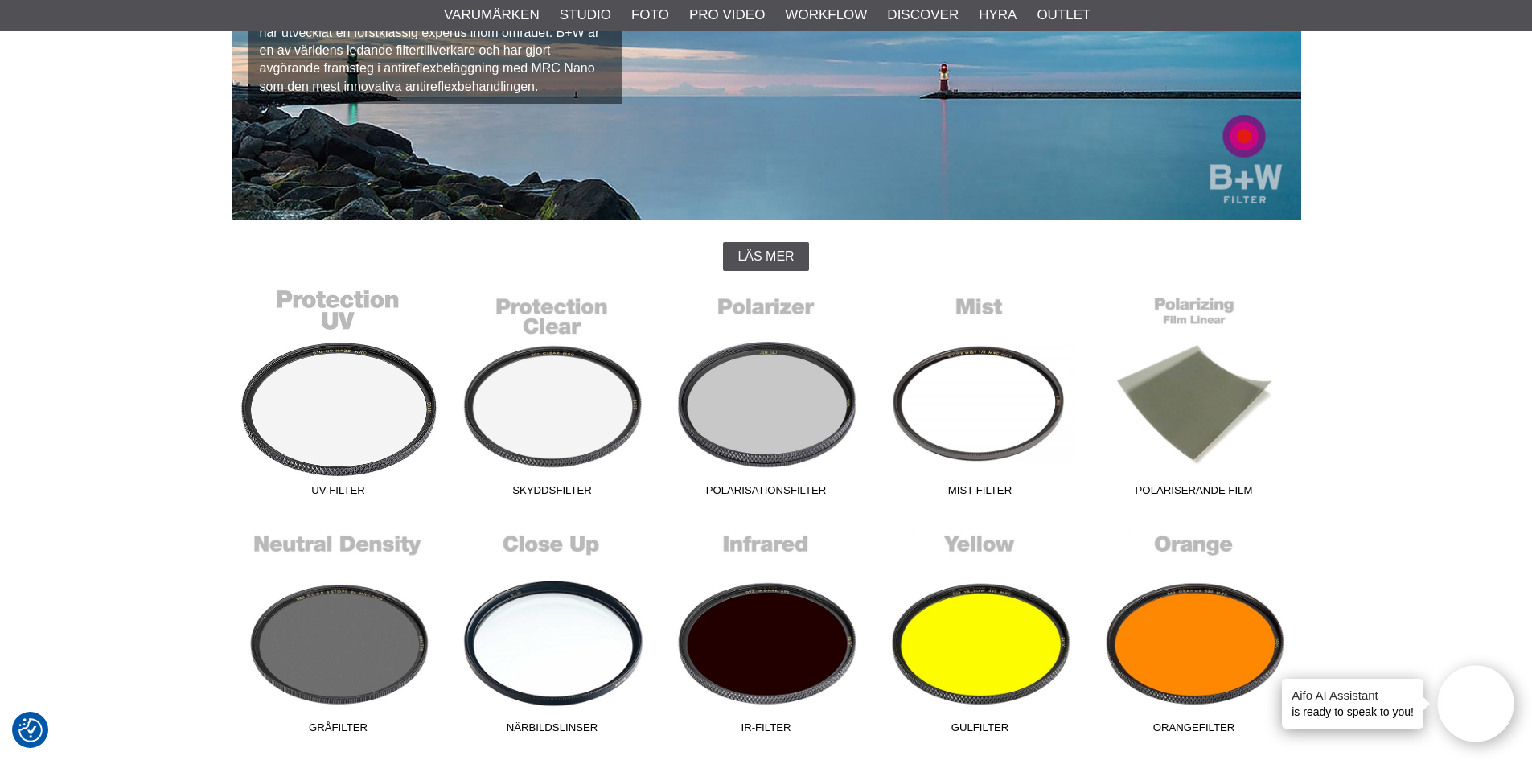
click at [367, 363] on link "UV-Filter" at bounding box center [339, 395] width 214 height 217
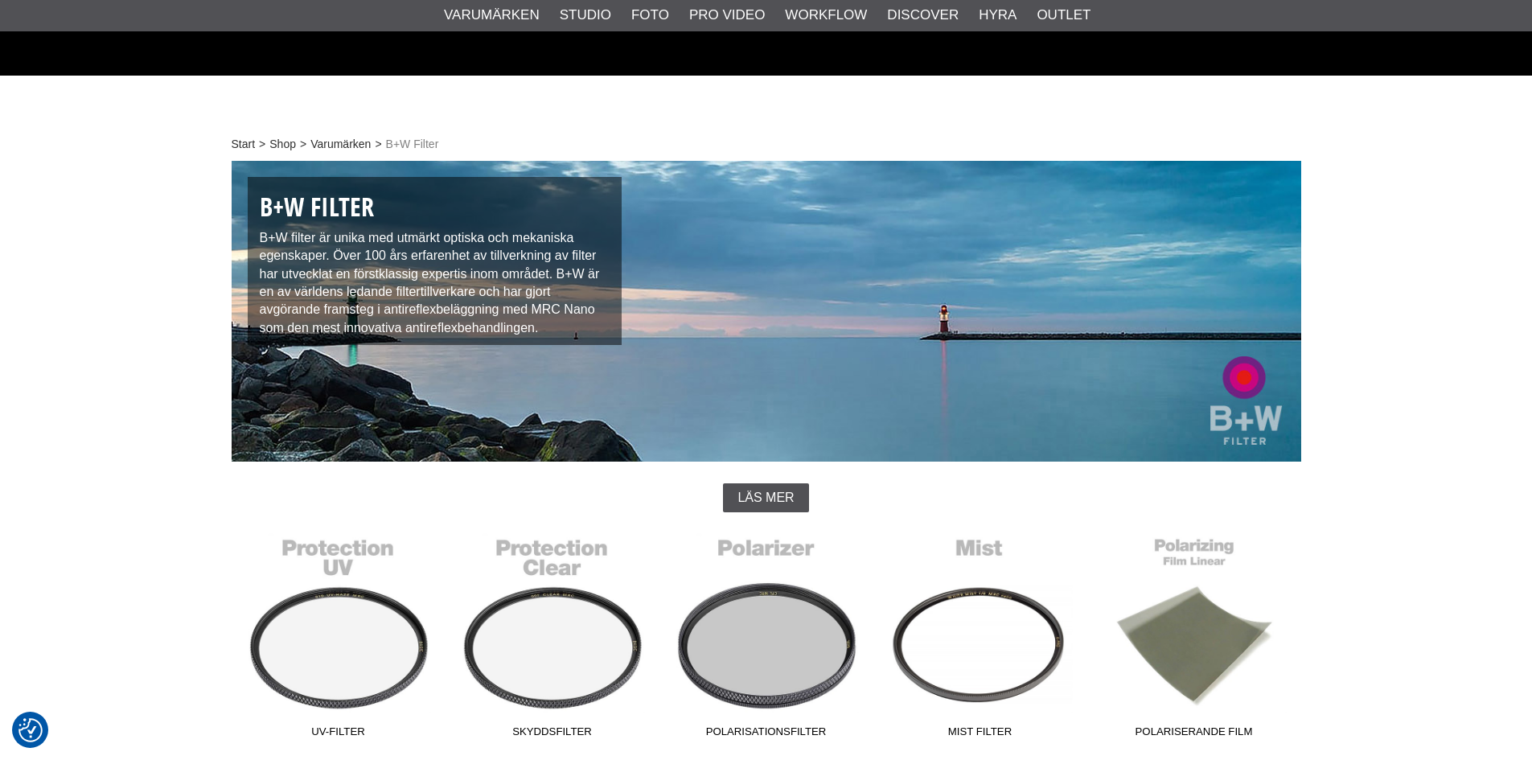
scroll to position [241, 0]
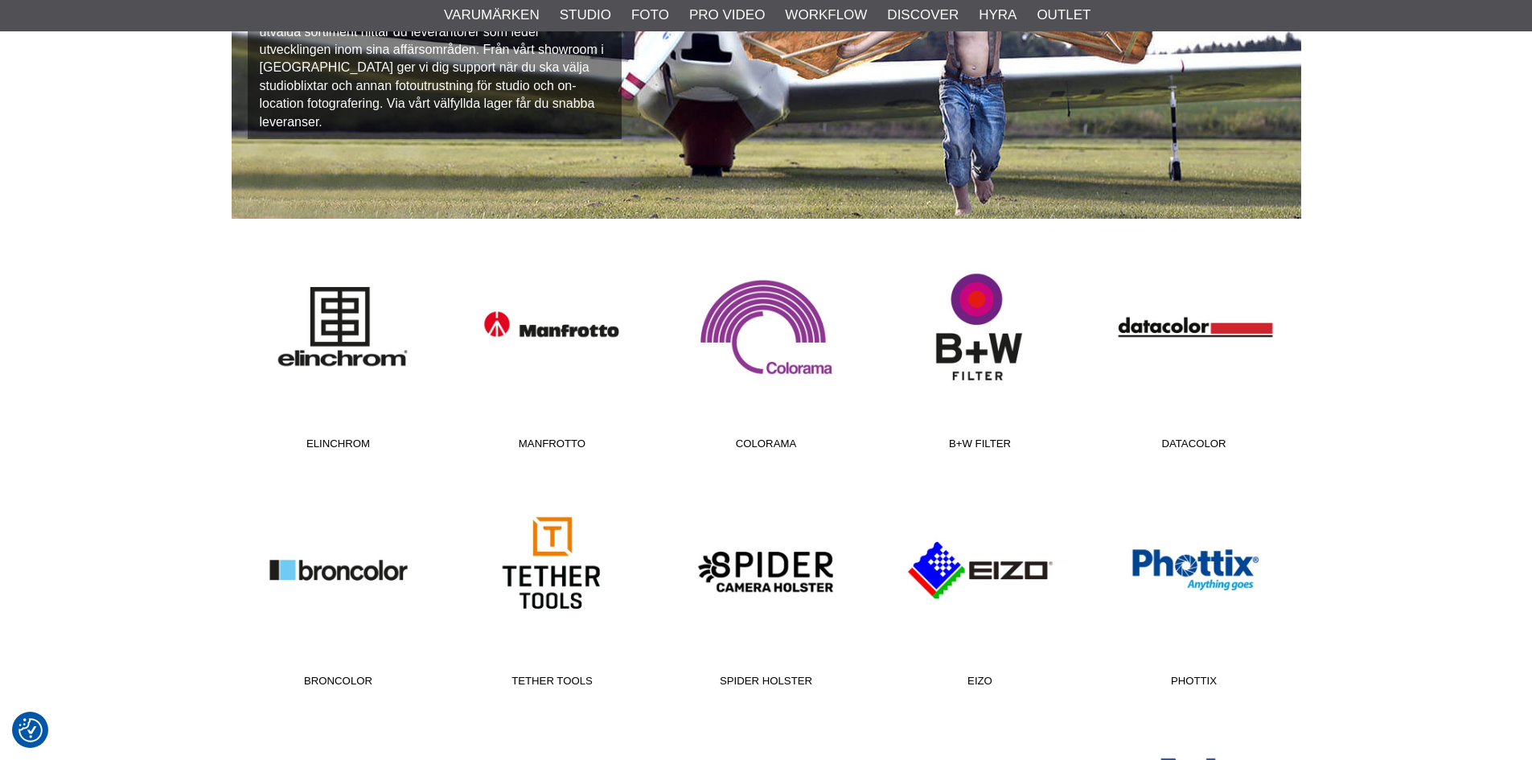
scroll to position [241, 0]
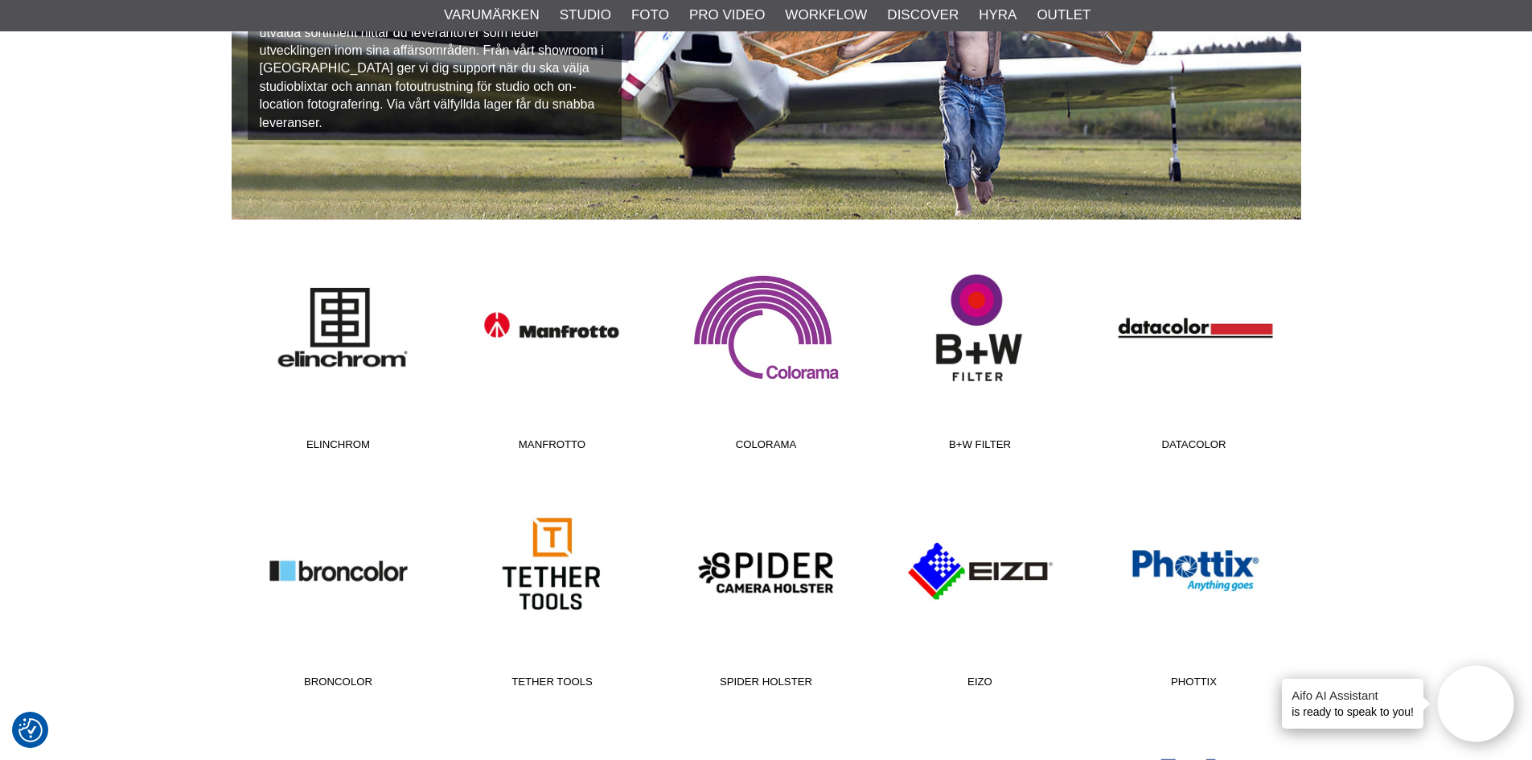
click at [768, 314] on link "Colorama" at bounding box center [767, 349] width 214 height 217
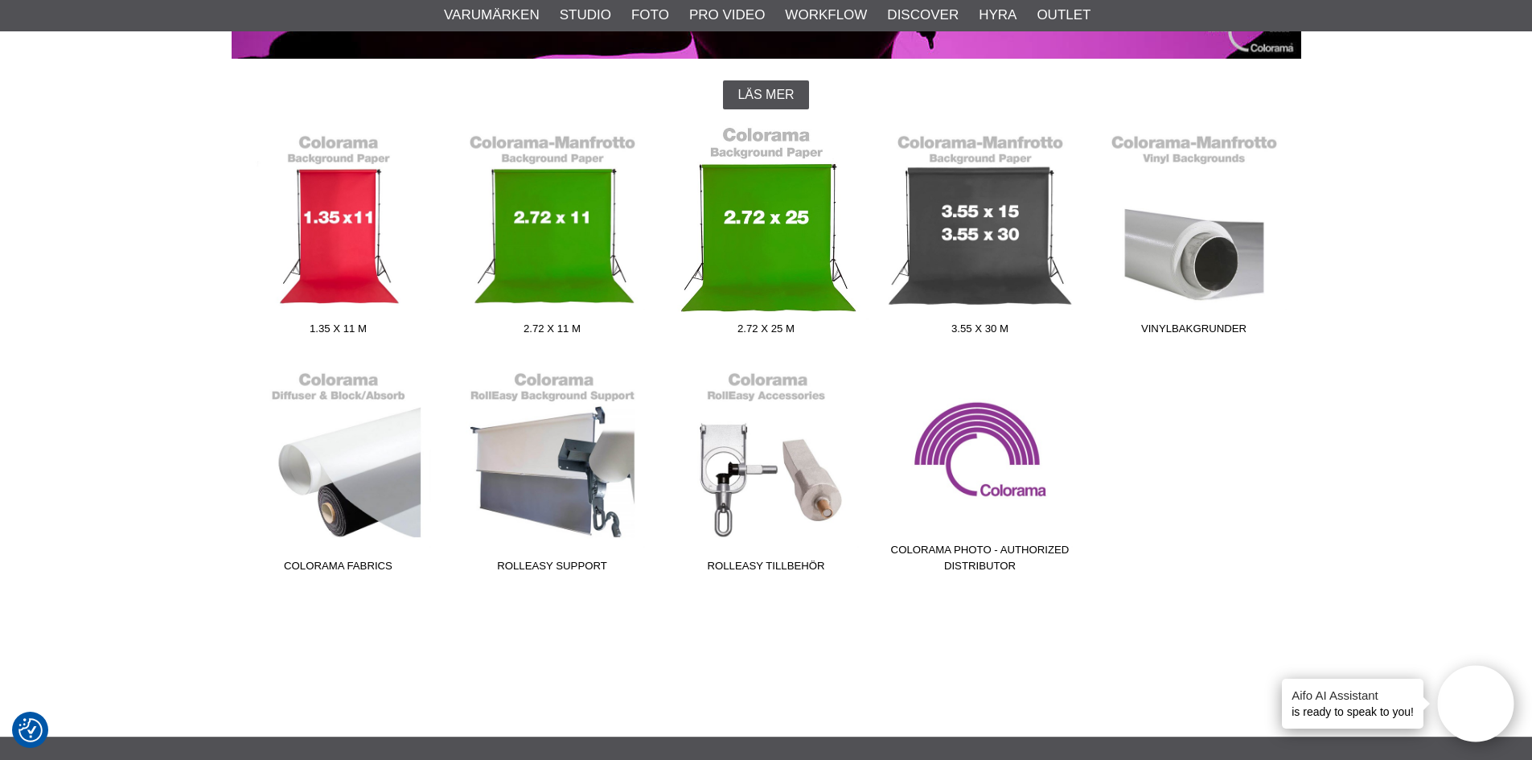
scroll to position [241, 0]
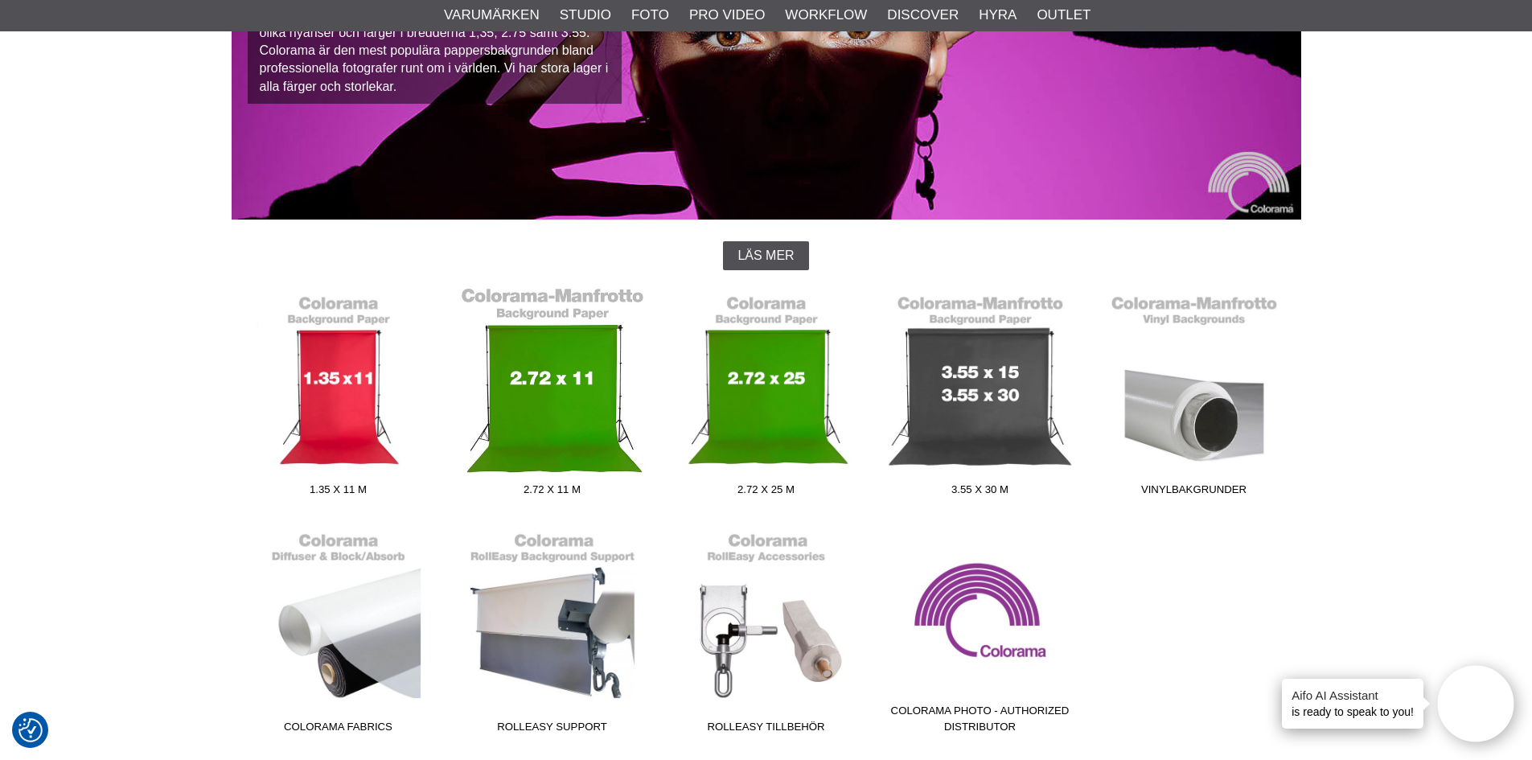
click at [547, 412] on link "2.72 x 11 m" at bounding box center [553, 394] width 214 height 217
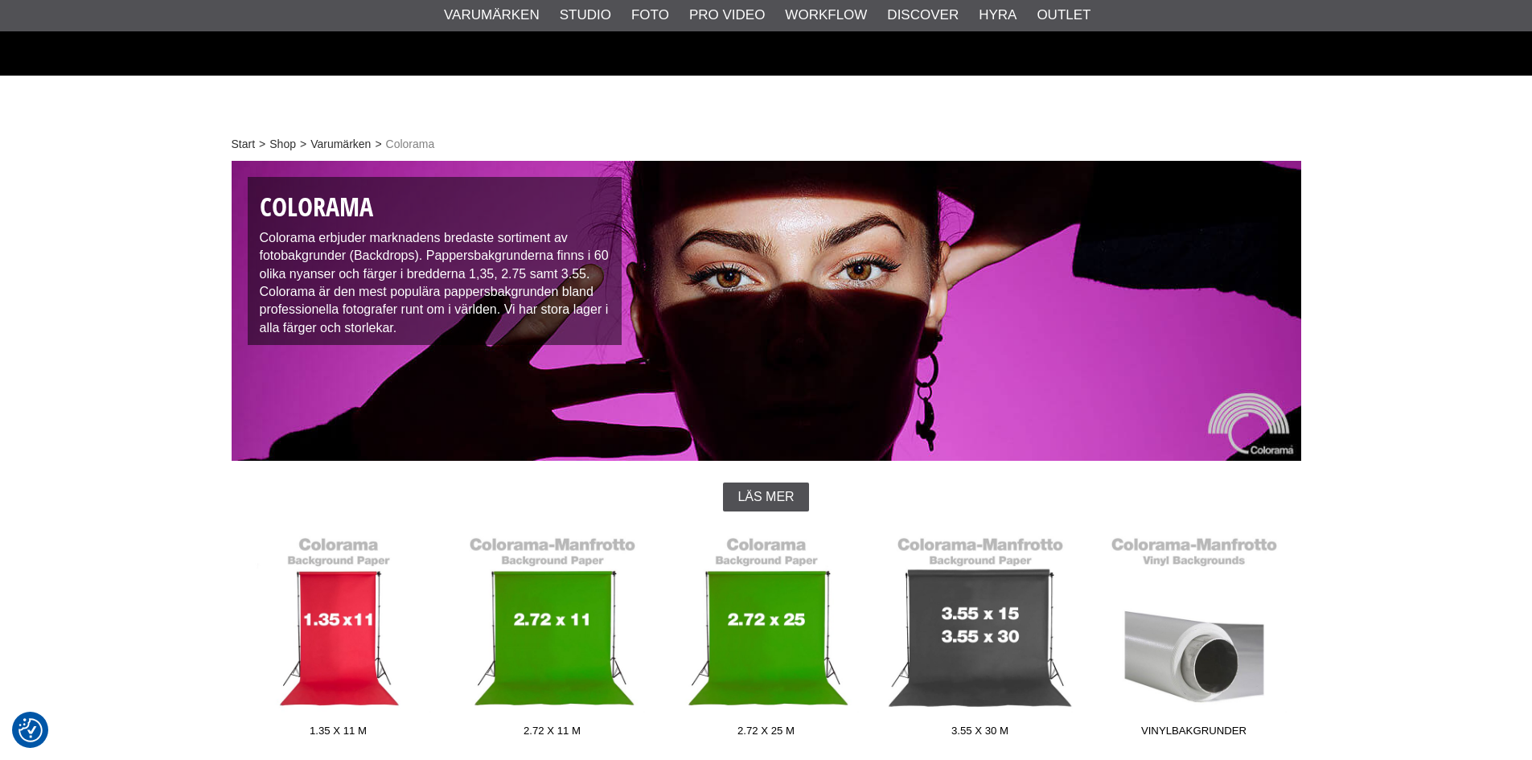
scroll to position [241, 0]
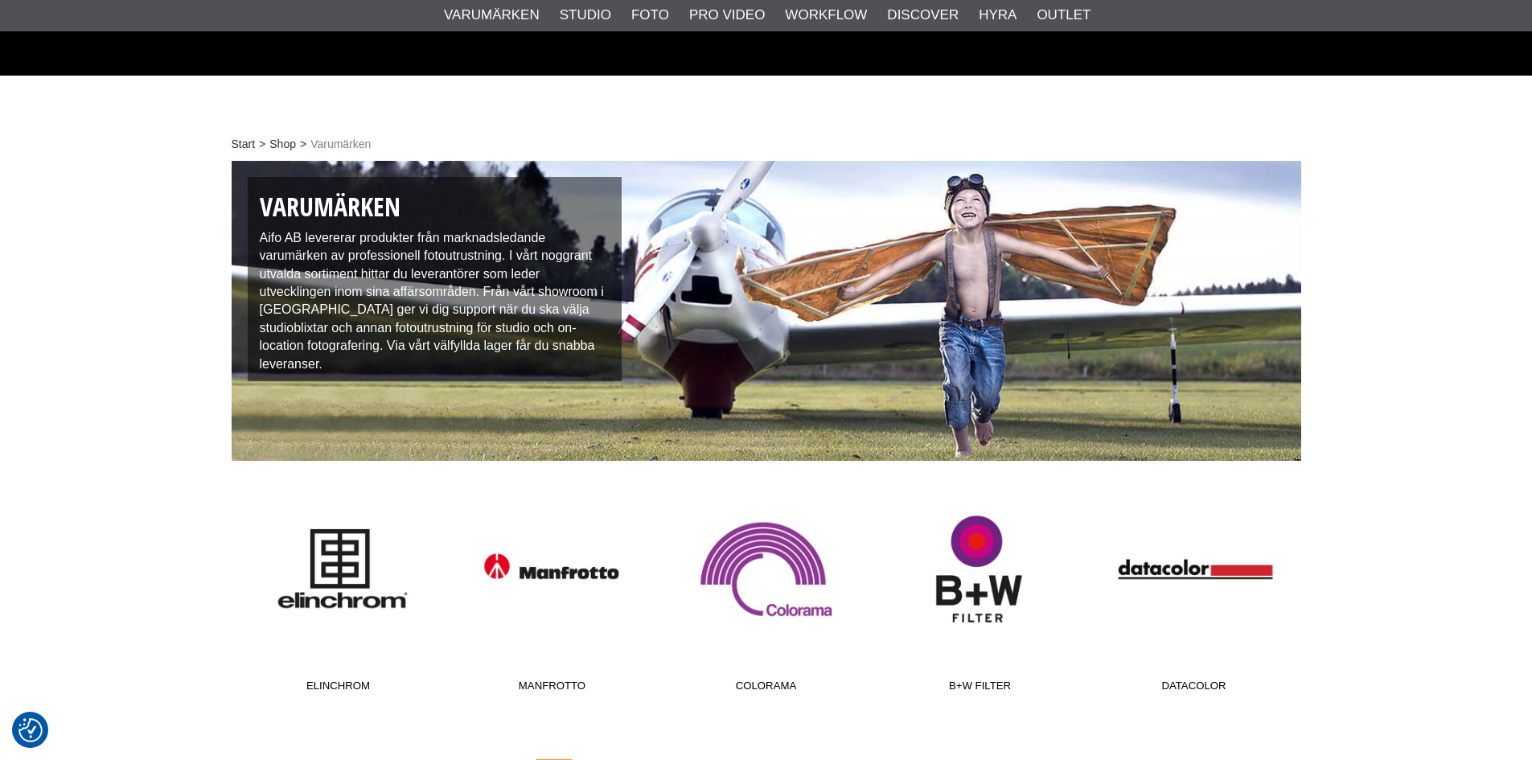
scroll to position [241, 0]
